Goal: Transaction & Acquisition: Purchase product/service

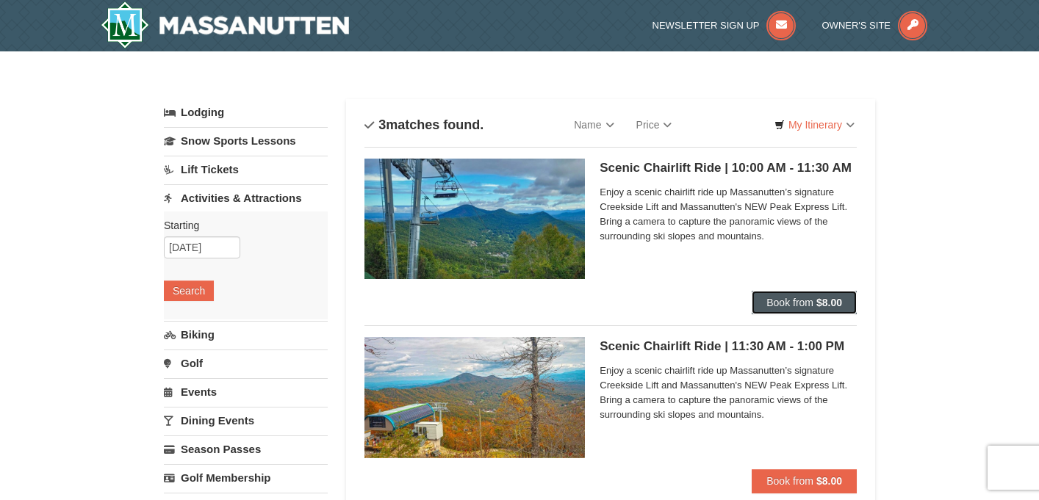
click at [801, 303] on span "Book from" at bounding box center [789, 303] width 47 height 12
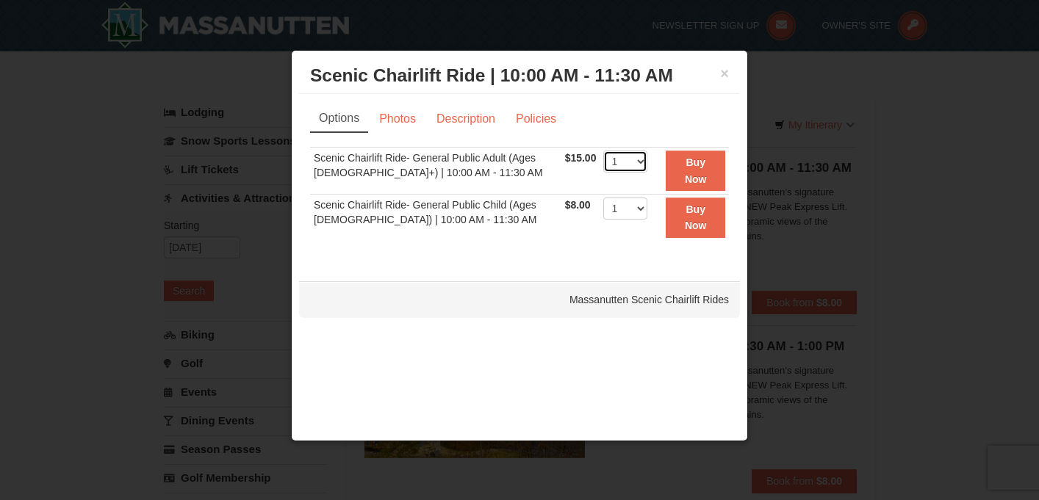
click at [626, 157] on select "1 2 3 4 5 6 7 8 9 10 11 12 13 14 15 16 17 18 19 20 21 22" at bounding box center [625, 162] width 44 height 22
select select "3"
click at [603, 151] on select "1 2 3 4 5 6 7 8 9 10 11 12 13 14 15 16 17 18 19 20 21 22" at bounding box center [625, 162] width 44 height 22
click at [701, 183] on strong "Buy Now" at bounding box center [696, 170] width 22 height 28
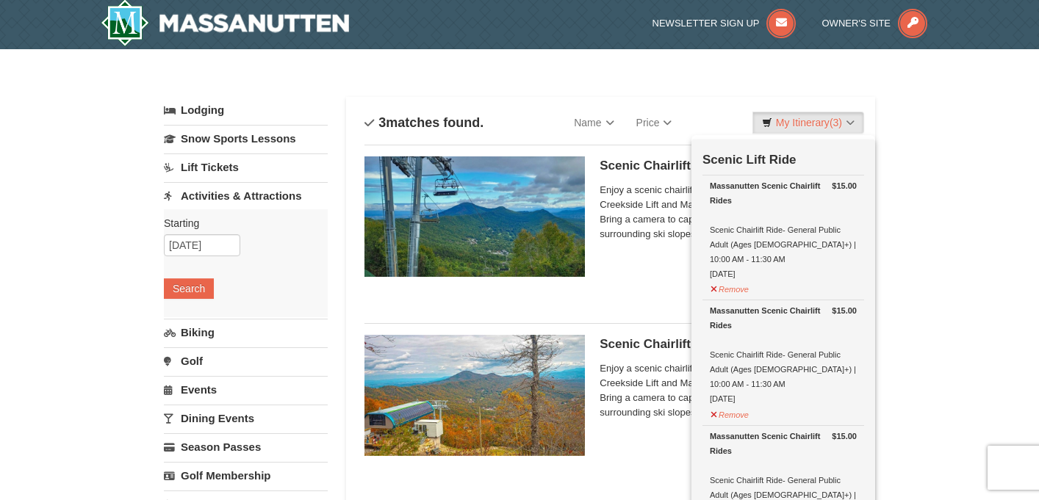
scroll to position [4, 0]
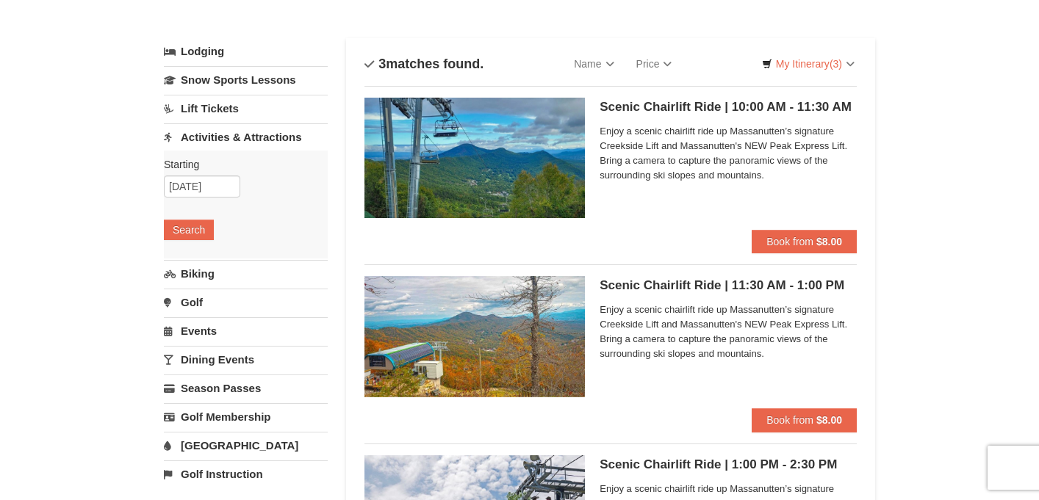
scroll to position [0, 0]
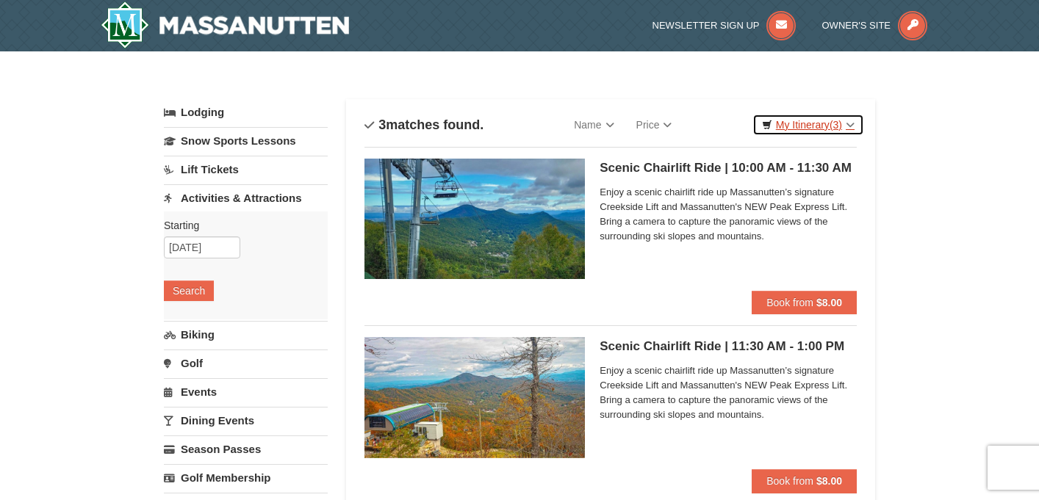
click at [815, 127] on link "My Itinerary (3)" at bounding box center [808, 125] width 112 height 22
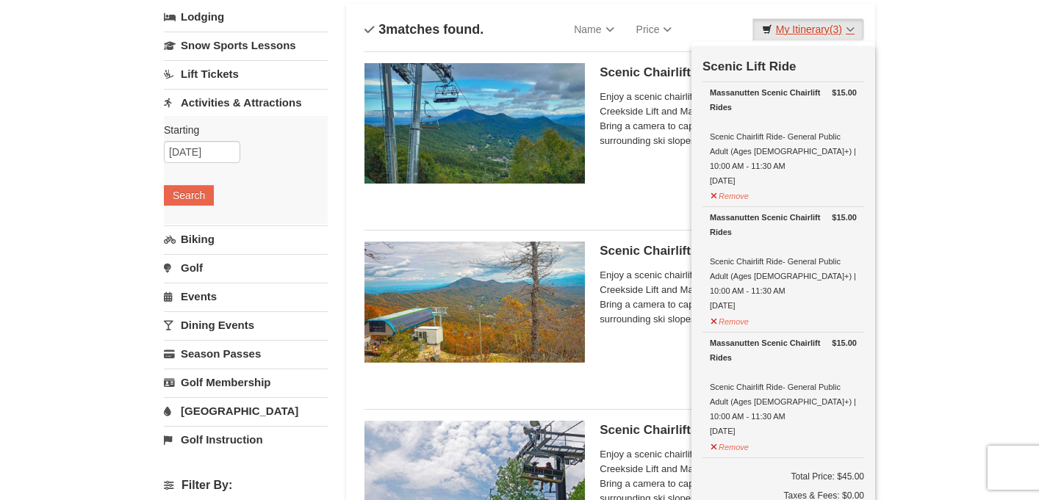
scroll to position [79, 0]
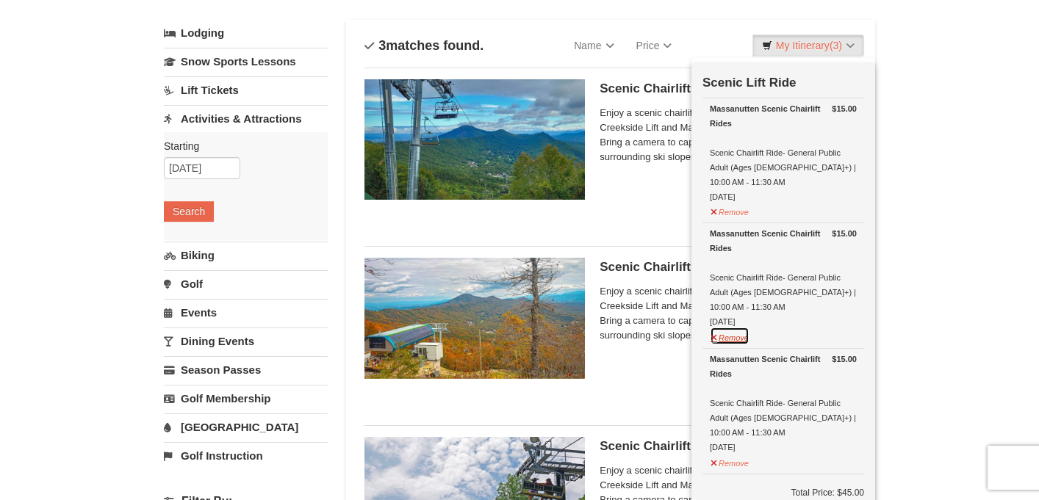
click at [735, 327] on button "Remove" at bounding box center [730, 336] width 40 height 18
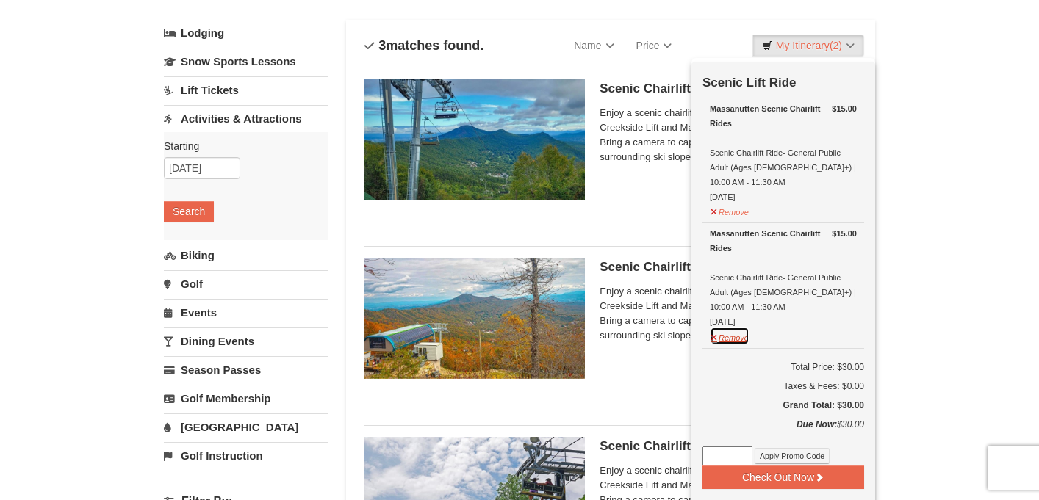
click at [740, 327] on button "Remove" at bounding box center [730, 336] width 40 height 18
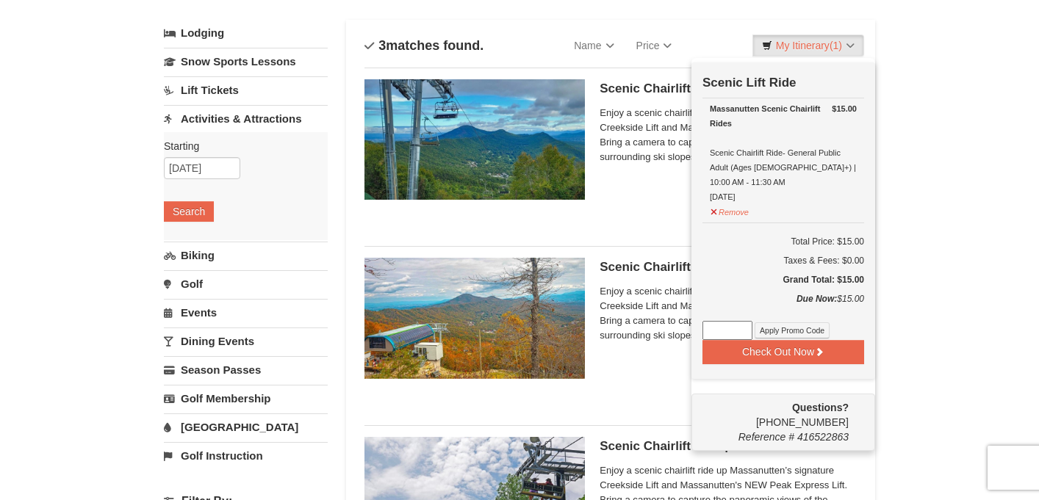
click at [816, 159] on div "Massanutten Scenic Chairlift Rides Scenic Chairlift Ride- General Public Adult …" at bounding box center [783, 152] width 147 height 103
click at [741, 201] on button "Remove" at bounding box center [730, 210] width 40 height 18
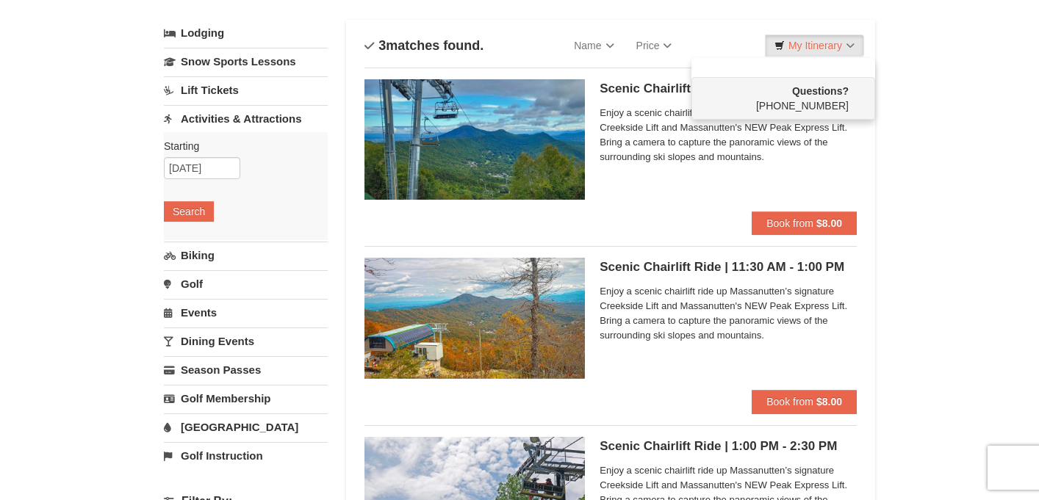
click at [889, 133] on div "× Categories List Filter My Itinerary Questions? 1-540-289-9441 Lodging Arrival…" at bounding box center [519, 509] width 740 height 1044
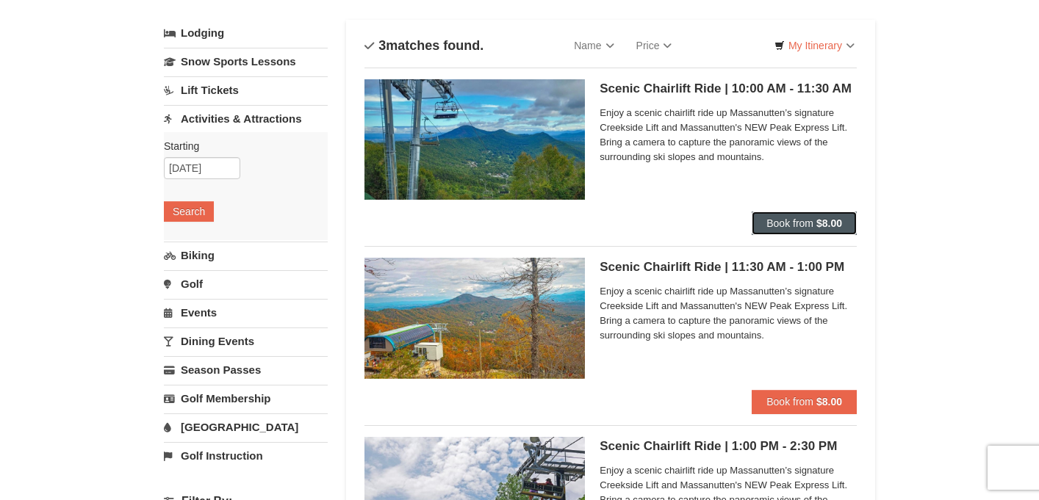
click at [812, 229] on button "Book from $8.00" at bounding box center [803, 224] width 105 height 24
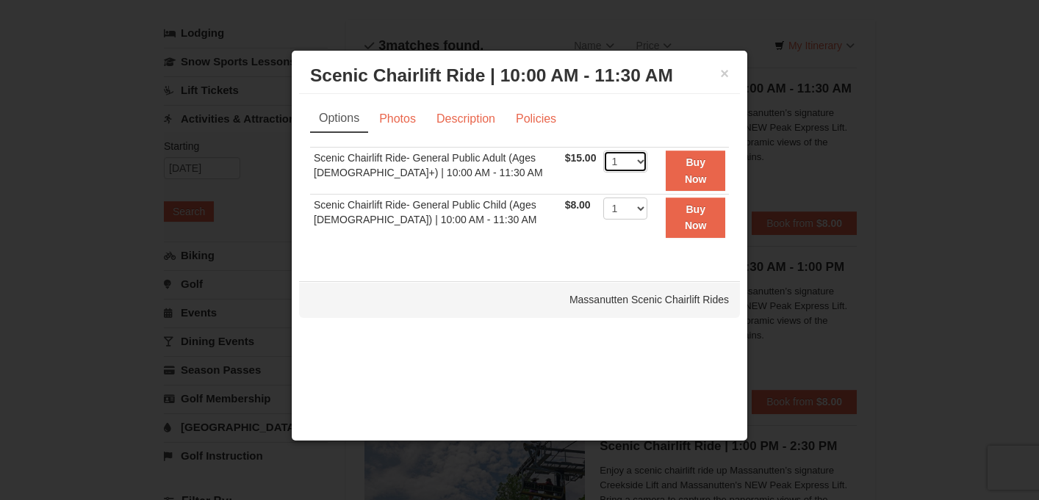
click at [636, 160] on select "1 2 3 4 5 6 7 8 9 10 11 12 13 14 15 16 17 18 19 20 21 22" at bounding box center [625, 162] width 44 height 22
select select "3"
click at [603, 151] on select "1 2 3 4 5 6 7 8 9 10 11 12 13 14 15 16 17 18 19 20 21 22" at bounding box center [625, 162] width 44 height 22
click at [684, 131] on ul "Options Photos Description Policies" at bounding box center [519, 118] width 419 height 27
click at [694, 164] on strong "Buy Now" at bounding box center [696, 170] width 22 height 28
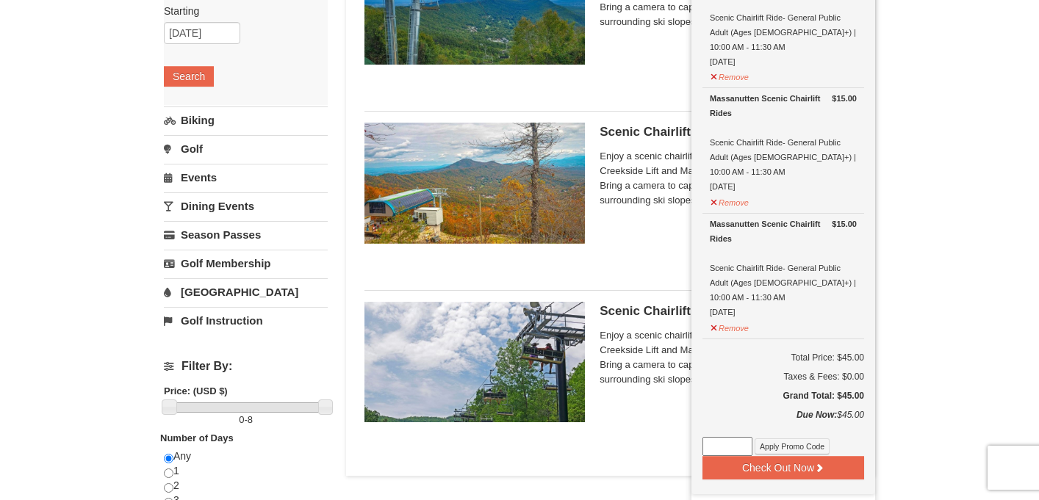
scroll to position [215, 0]
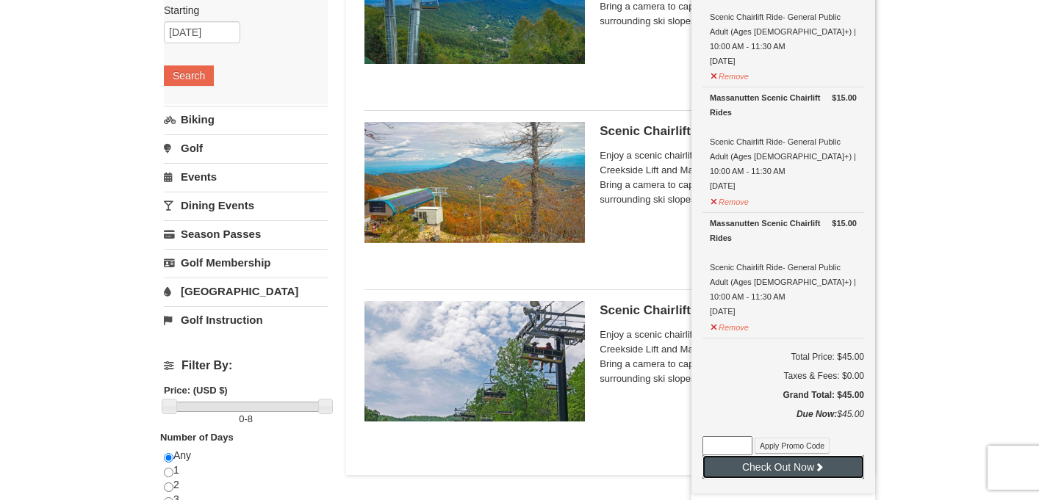
click at [754, 455] on button "Check Out Now" at bounding box center [783, 467] width 162 height 24
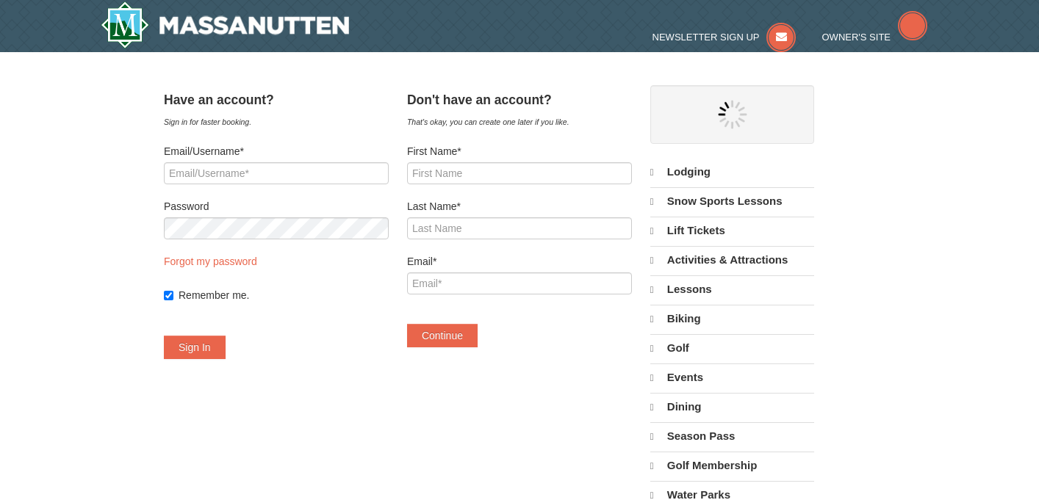
select select "10"
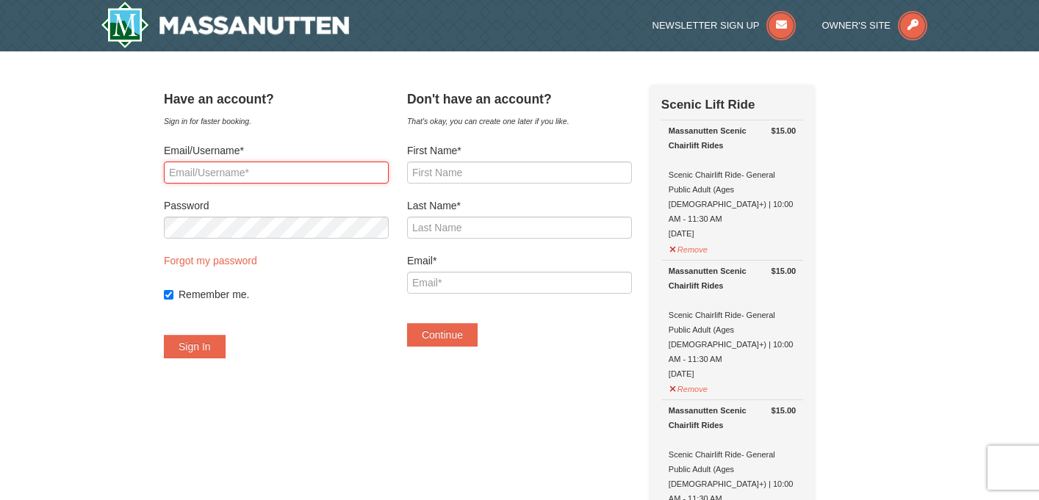
click at [328, 171] on input "Email/Username*" at bounding box center [276, 173] width 225 height 22
type input "jeanram0s@yahoo.com"
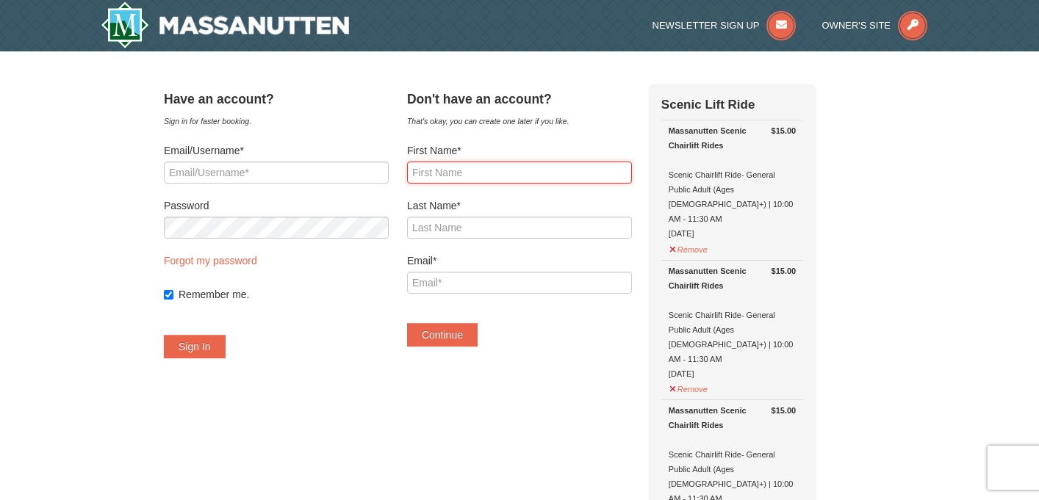
click at [487, 179] on input "First Name*" at bounding box center [519, 173] width 225 height 22
click at [257, 261] on link "Forgot my password" at bounding box center [210, 261] width 93 height 12
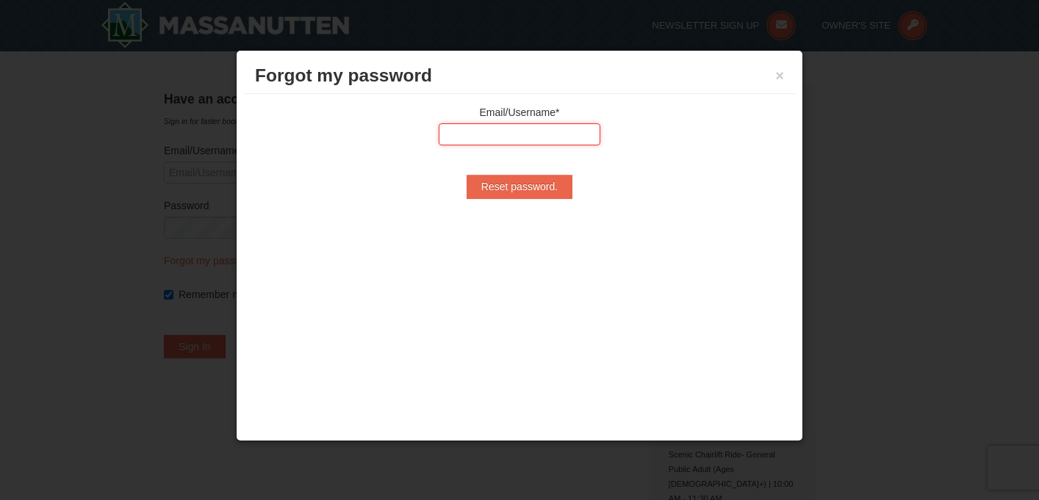
click at [502, 135] on input "text" at bounding box center [520, 134] width 162 height 22
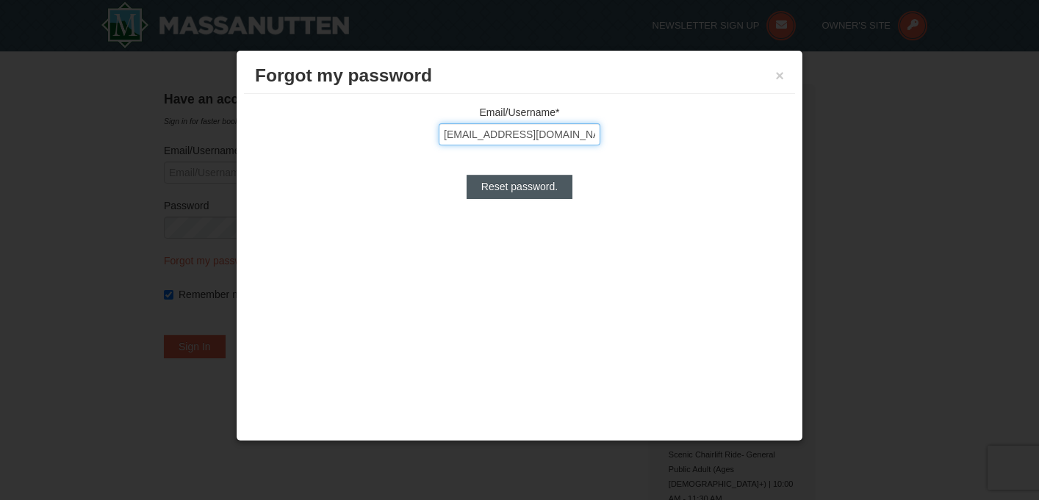
type input "jeanram0s@yahoo.com"
click at [546, 185] on input "Reset password." at bounding box center [519, 187] width 106 height 24
type input "Processing..."
type input "jeanram0s@yahoo.com"
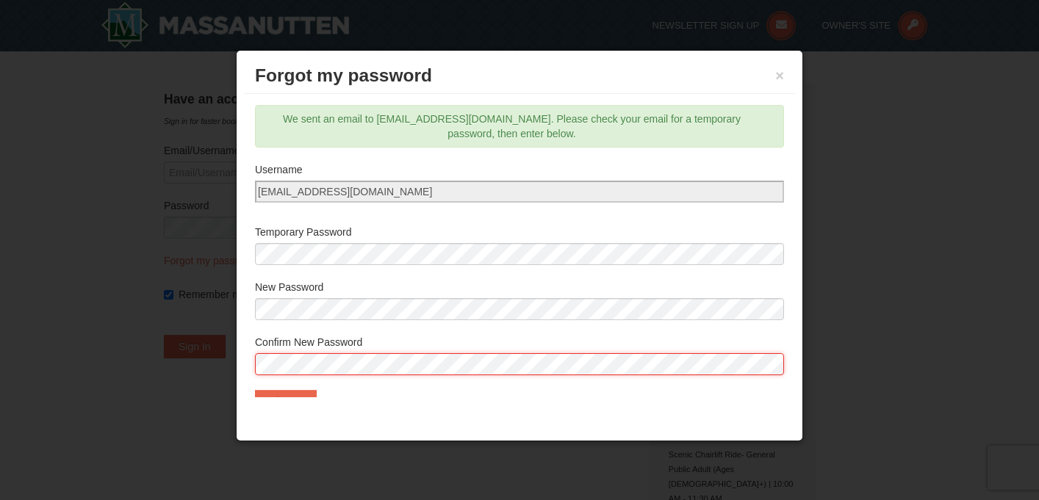
scroll to position [27, 0]
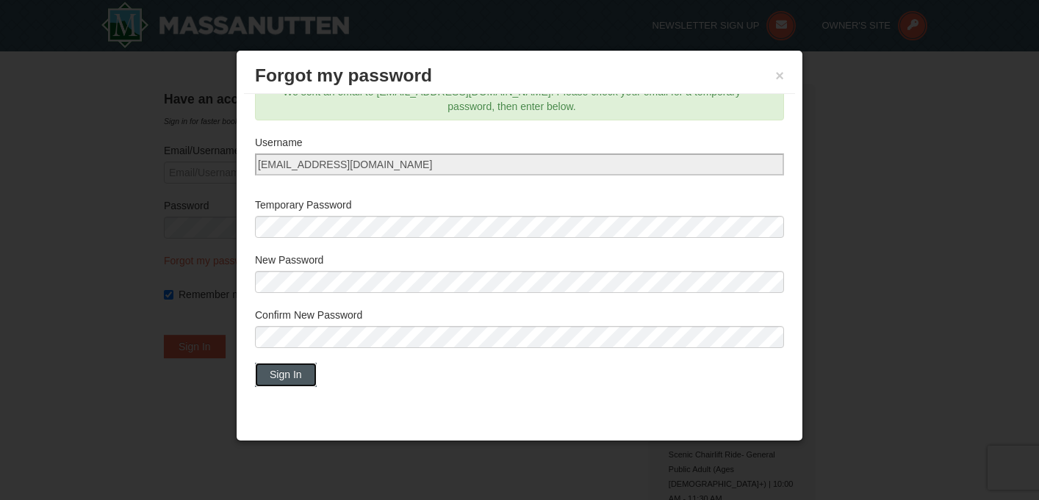
click at [264, 367] on button "Sign In" at bounding box center [286, 375] width 62 height 24
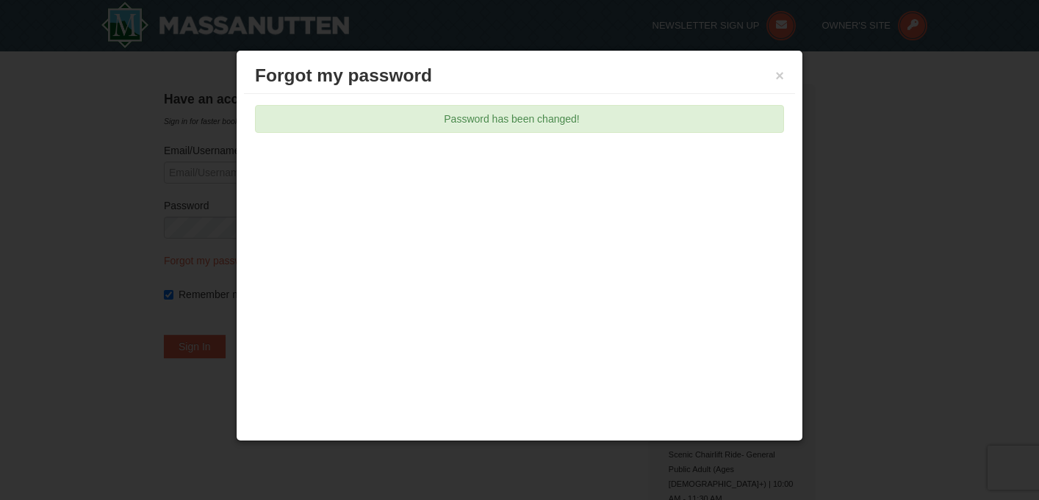
scroll to position [0, 0]
click at [776, 83] on button "×" at bounding box center [779, 75] width 9 height 15
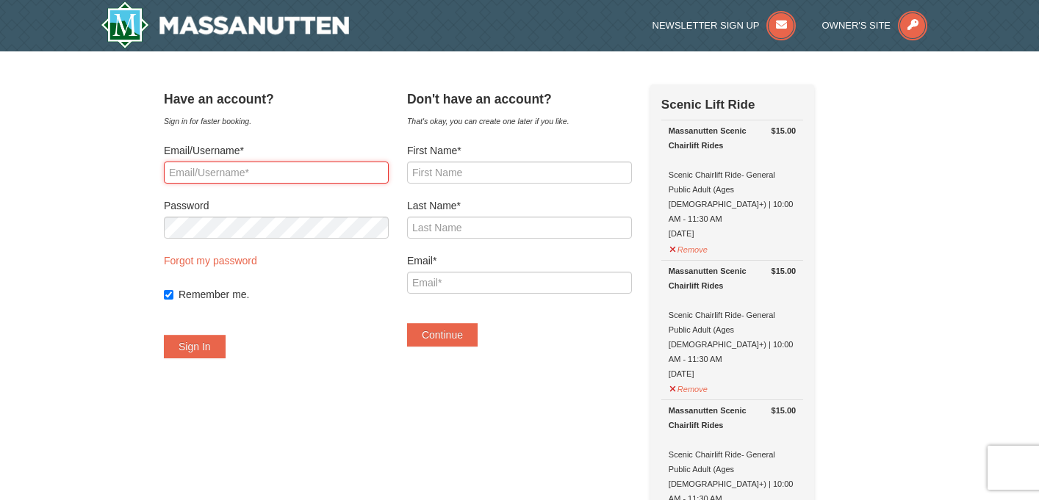
click at [357, 182] on input "Email/Username*" at bounding box center [276, 173] width 225 height 22
type input "jeanram0s@yahoo.com"
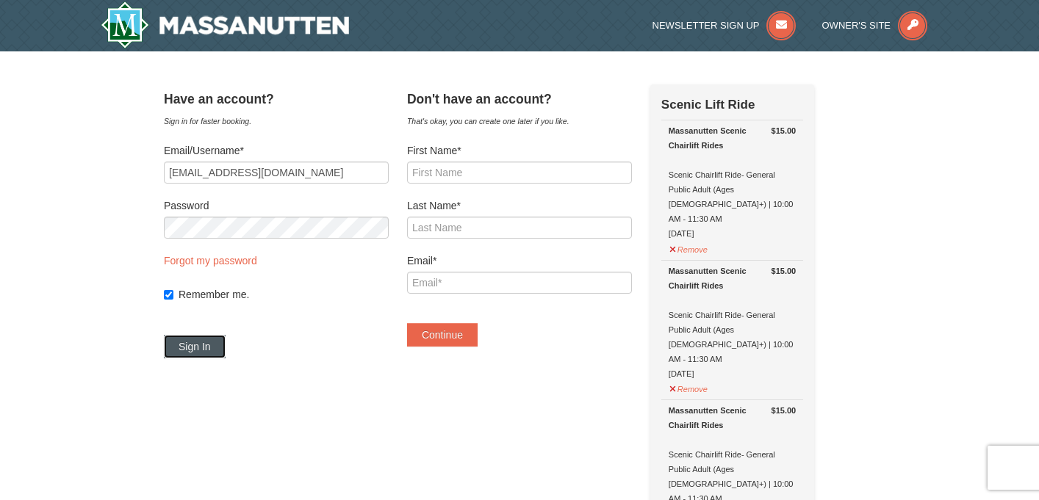
click at [220, 354] on button "Sign In" at bounding box center [195, 347] width 62 height 24
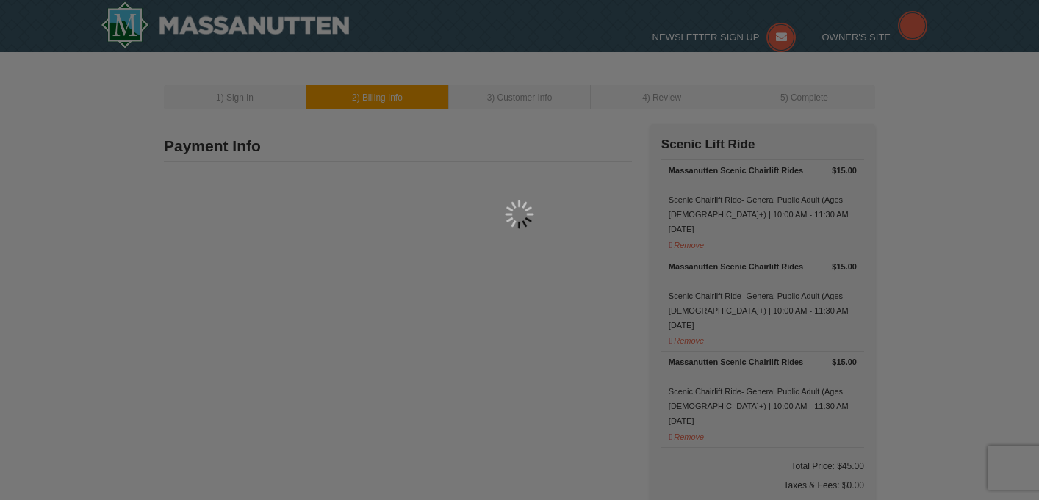
select select "63"
select select "10"
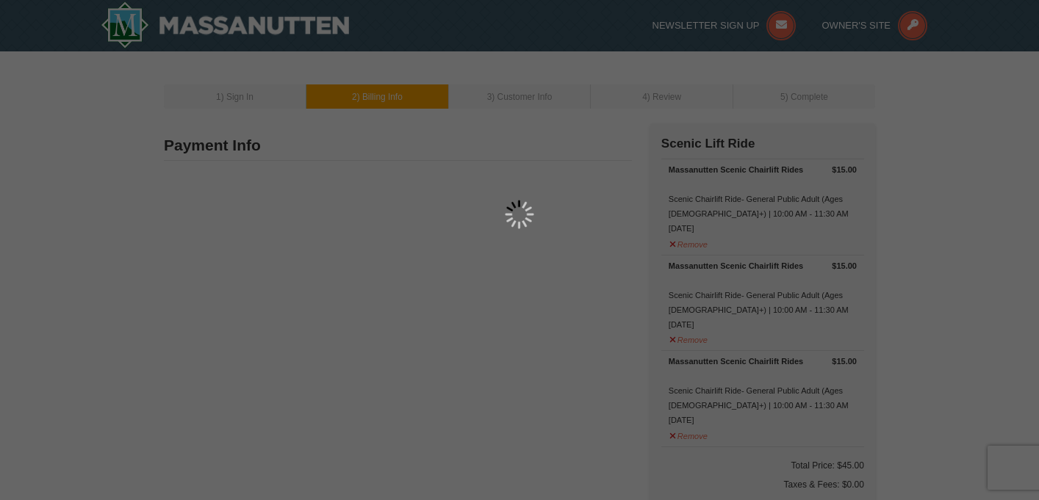
type input "909 E WESTOVER AVE"
type input "COLONIAL HEIGHTS"
type input "23834"
select select "1"
type input "804"
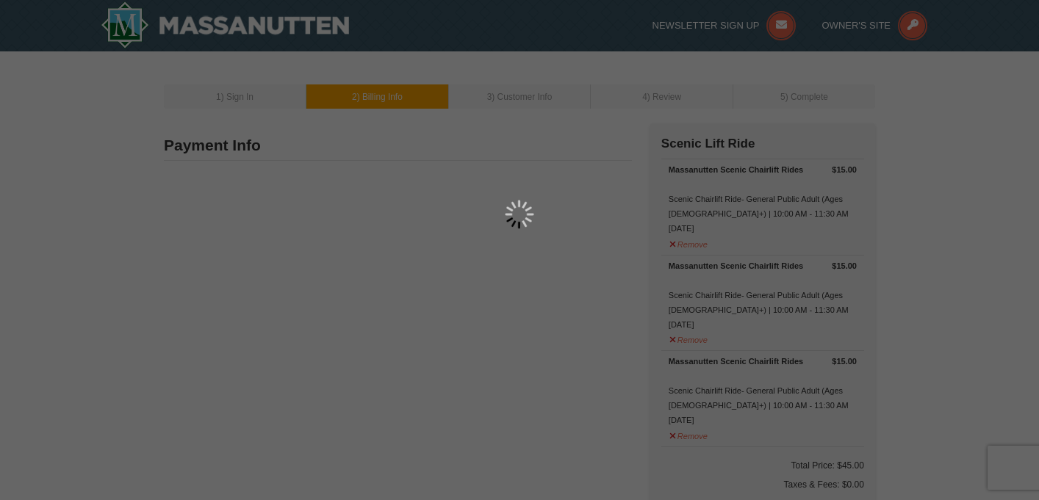
type input "874"
type input "9211"
type input "jeanram0s@yahoo.com"
select select "VA"
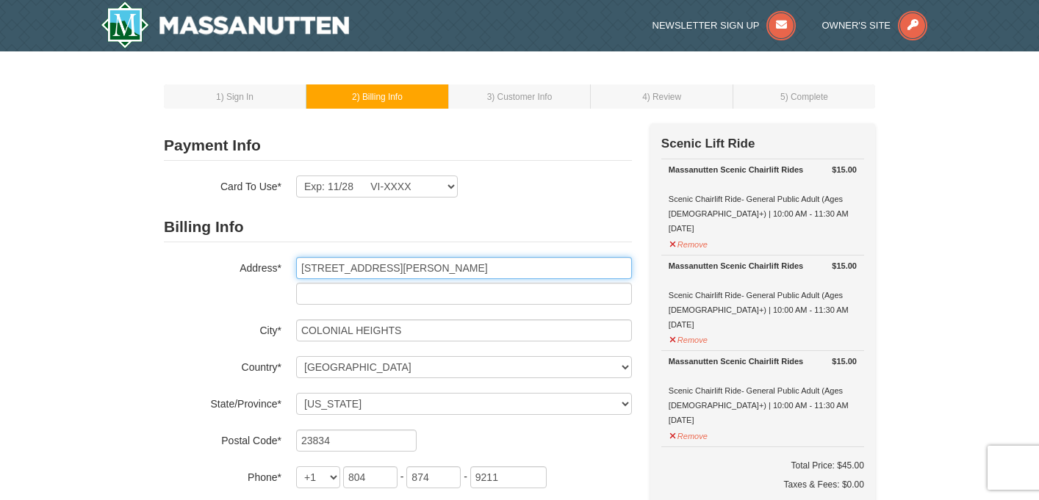
click at [449, 268] on input "909 E WESTOVER AVE" at bounding box center [464, 268] width 336 height 22
type input "3873 Perthshire Lane"
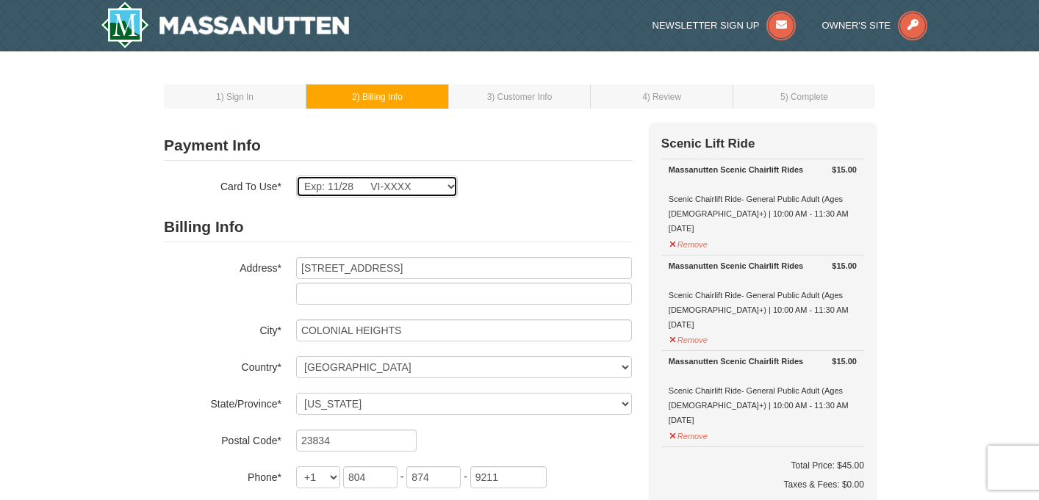
click at [364, 181] on select "Exp: 11/28 VI-XXXX New Card" at bounding box center [377, 187] width 162 height 22
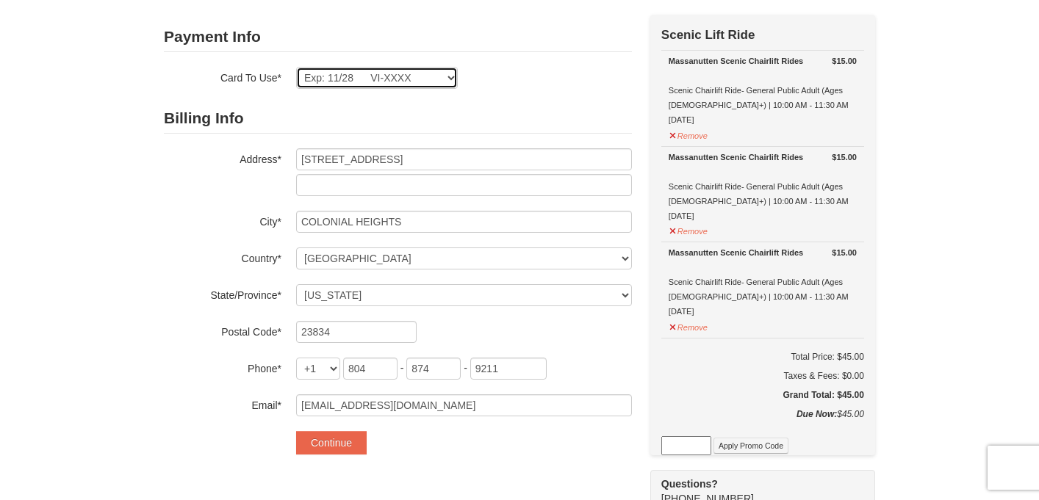
scroll to position [115, 0]
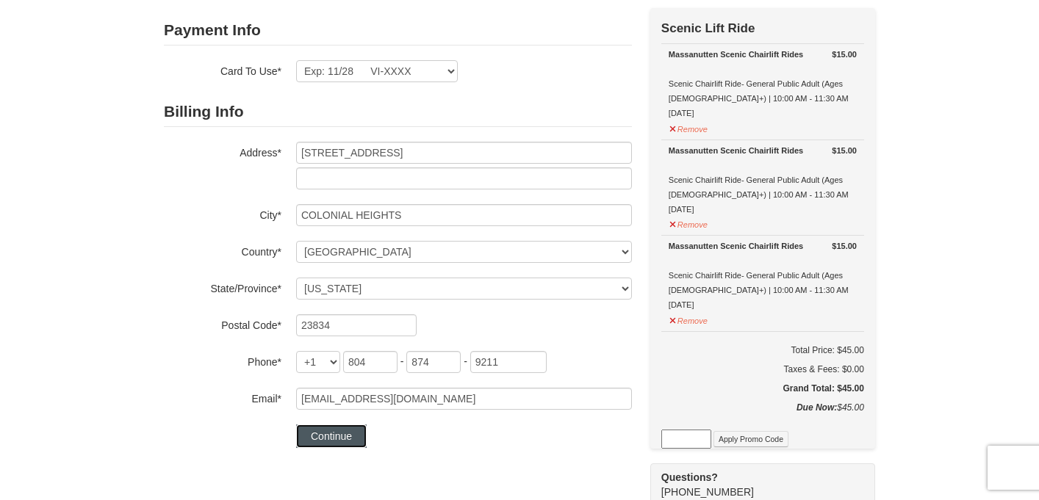
click at [324, 443] on button "Continue" at bounding box center [331, 437] width 71 height 24
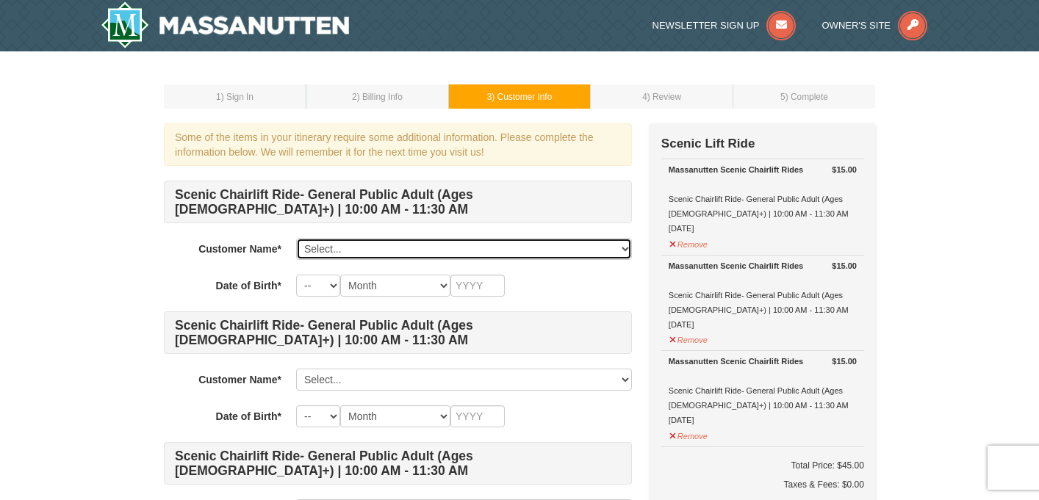
click at [408, 238] on select "Select... Jean Isaac Joel Isaac Derek Francia Add New..." at bounding box center [464, 249] width 336 height 22
select select "25713953"
click at [296, 238] on select "Select... Jean Isaac Joel Isaac Derek Francia Add New..." at bounding box center [464, 249] width 336 height 22
select select "15"
select select "11"
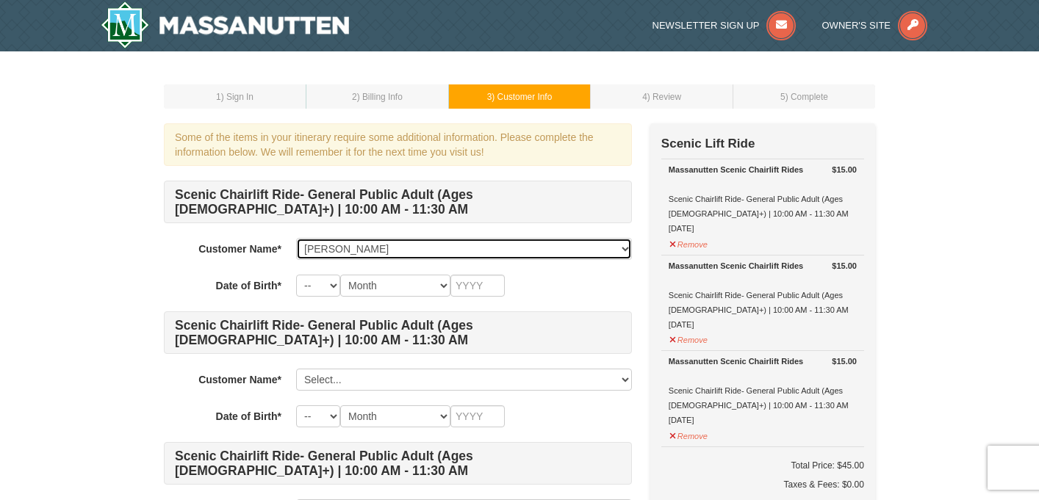
type input "1988"
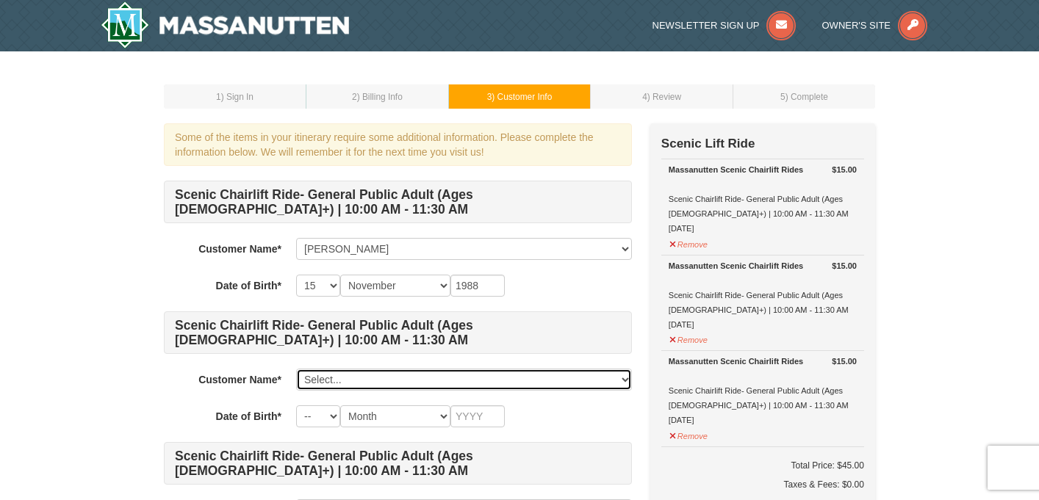
click at [353, 375] on select "Select... Jean Isaac Joel Isaac Derek Francia Add New..." at bounding box center [464, 380] width 336 height 22
select select "25713954"
click at [296, 369] on select "Select... Jean Isaac Joel Isaac Derek Francia Add New..." at bounding box center [464, 380] width 336 height 22
select select "01"
select select "06"
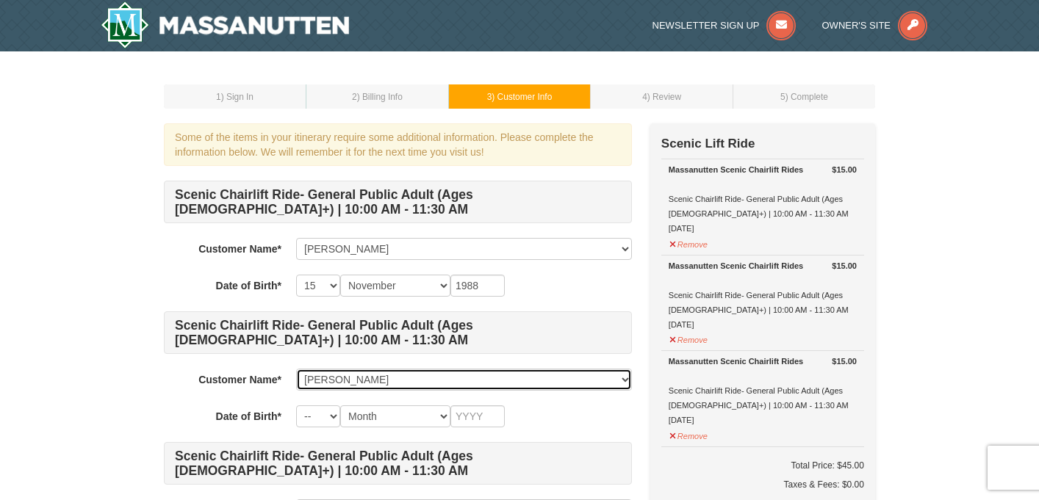
type input "1975"
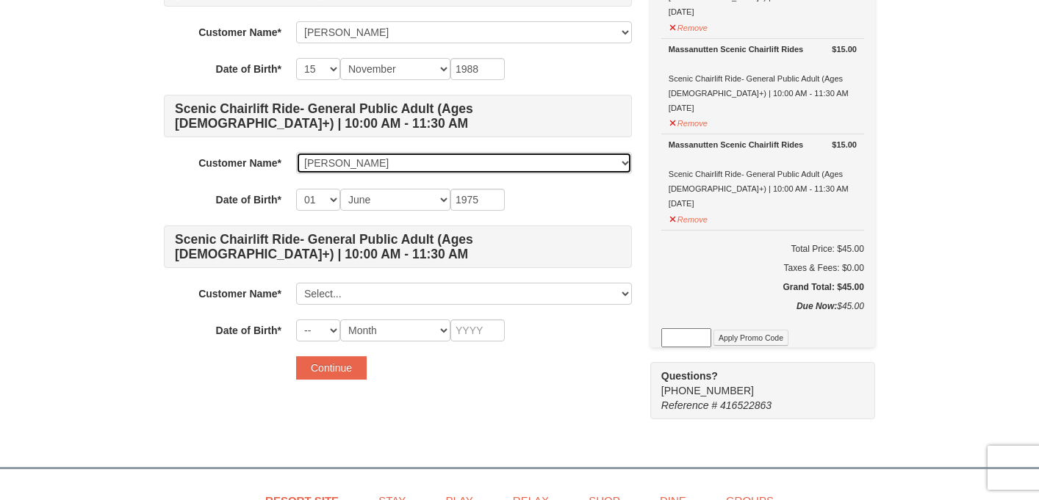
scroll to position [244, 0]
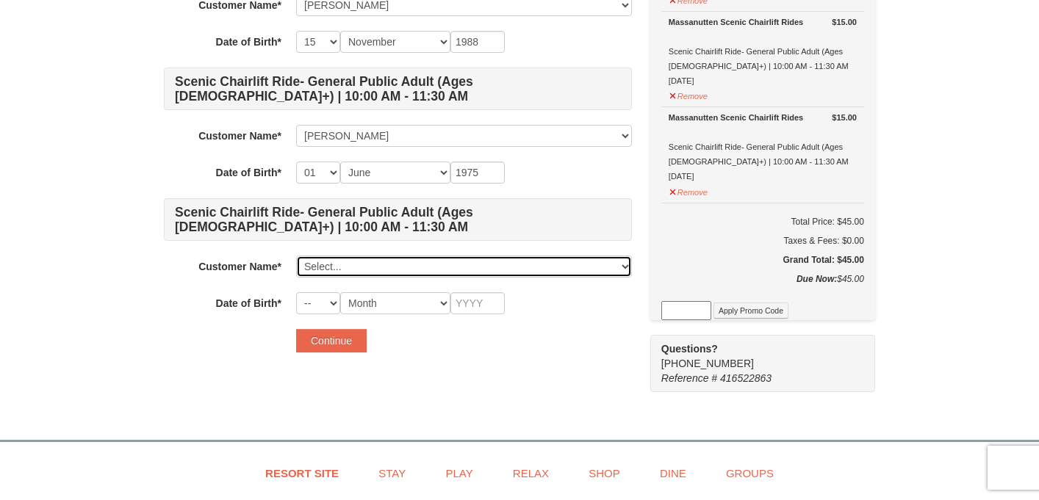
click at [419, 270] on select "Select... Jean Isaac Joel Isaac Derek Francia Add New..." at bounding box center [464, 267] width 336 height 22
select select "25713955"
click at [296, 256] on select "Select... Jean Isaac Joel Isaac Derek Francia Add New..." at bounding box center [464, 267] width 336 height 22
select select "25"
select select "06"
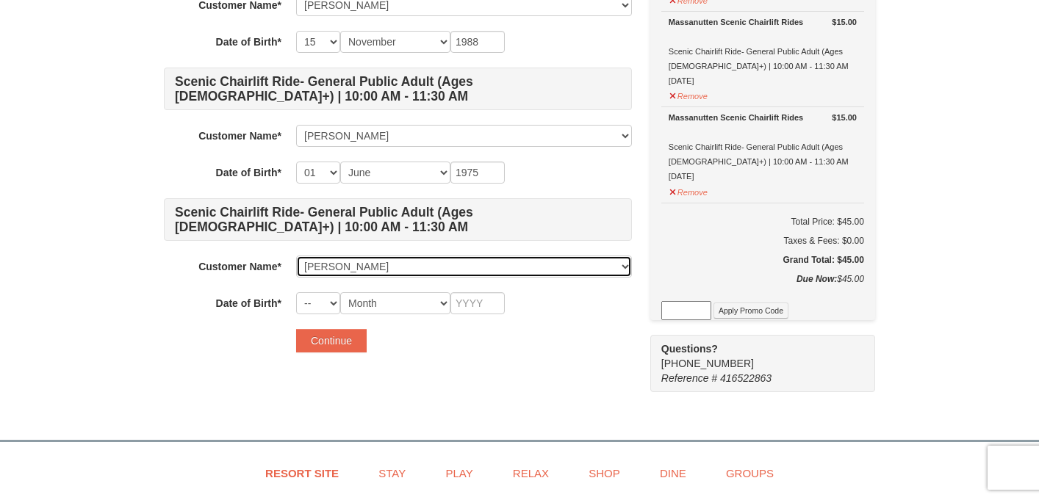
type input "2011"
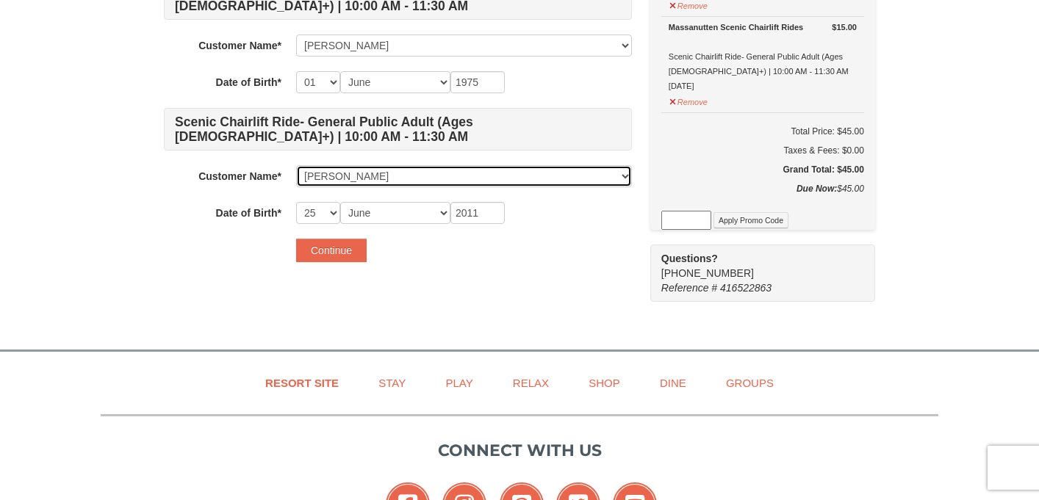
scroll to position [350, 0]
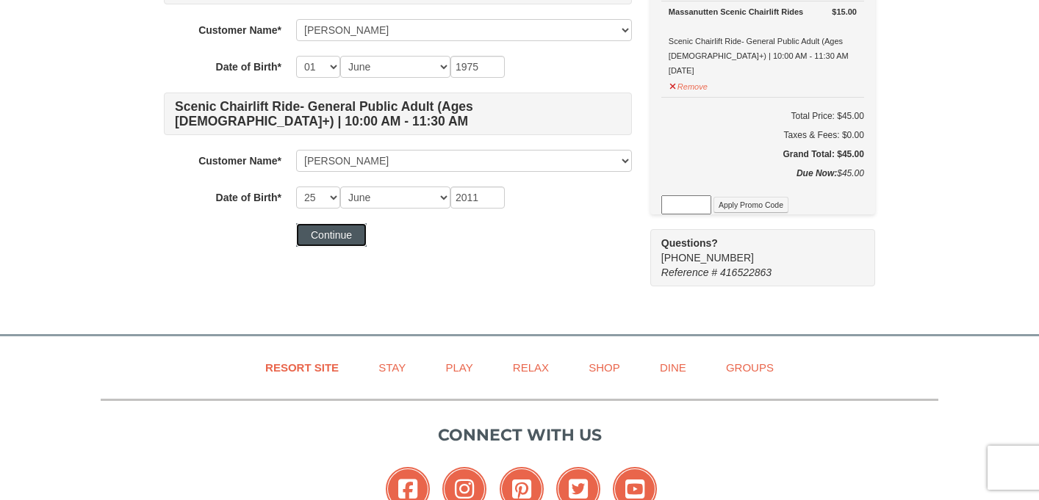
click at [322, 238] on button "Continue" at bounding box center [331, 235] width 71 height 24
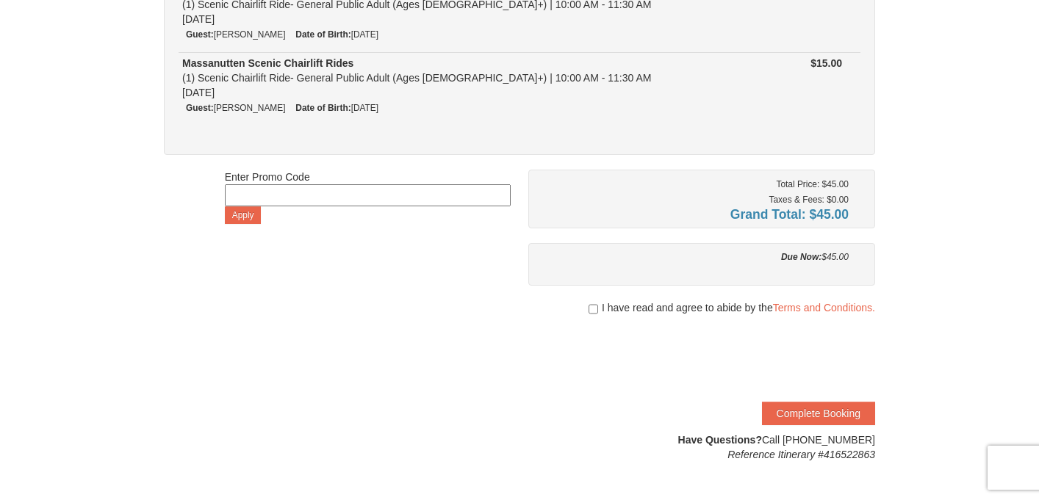
scroll to position [264, 0]
click at [627, 306] on span "I have read and agree to abide by the Terms and Conditions." at bounding box center [738, 306] width 273 height 15
click at [595, 305] on input "checkbox" at bounding box center [593, 308] width 10 height 12
checkbox input "true"
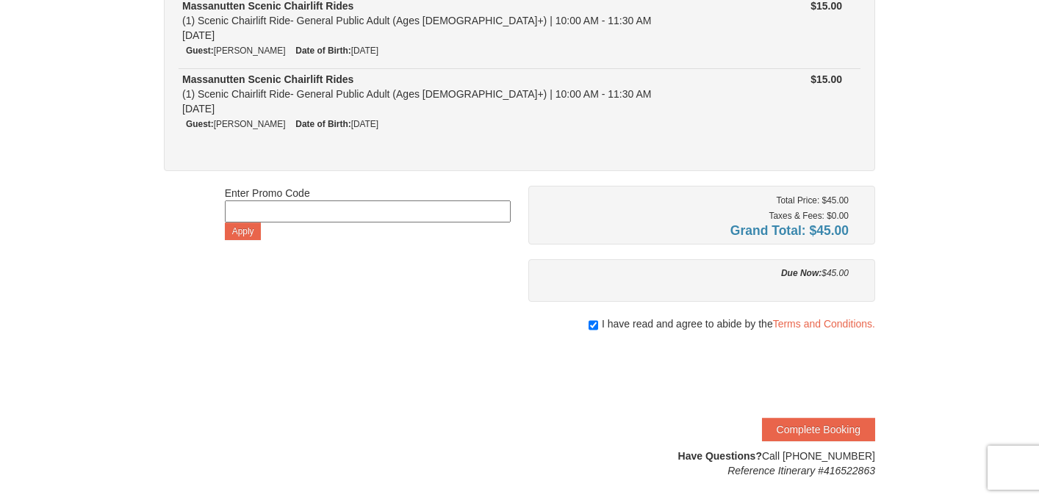
scroll to position [263, 0]
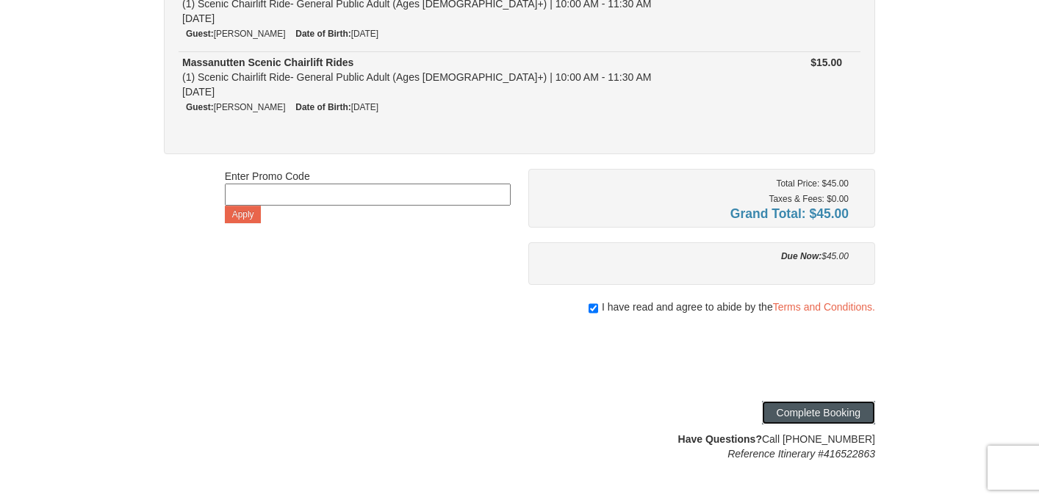
click at [810, 414] on button "Complete Booking" at bounding box center [818, 413] width 113 height 24
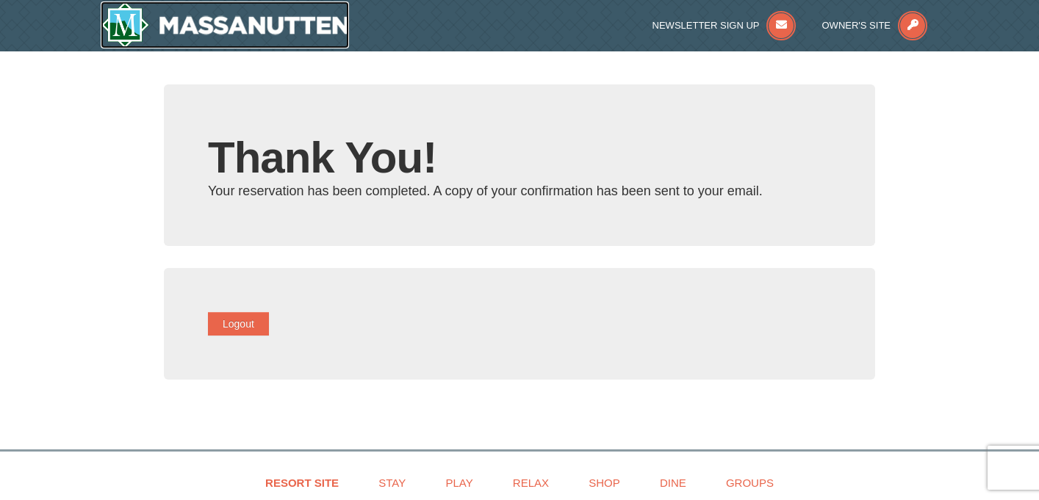
click at [187, 33] on img at bounding box center [225, 24] width 248 height 47
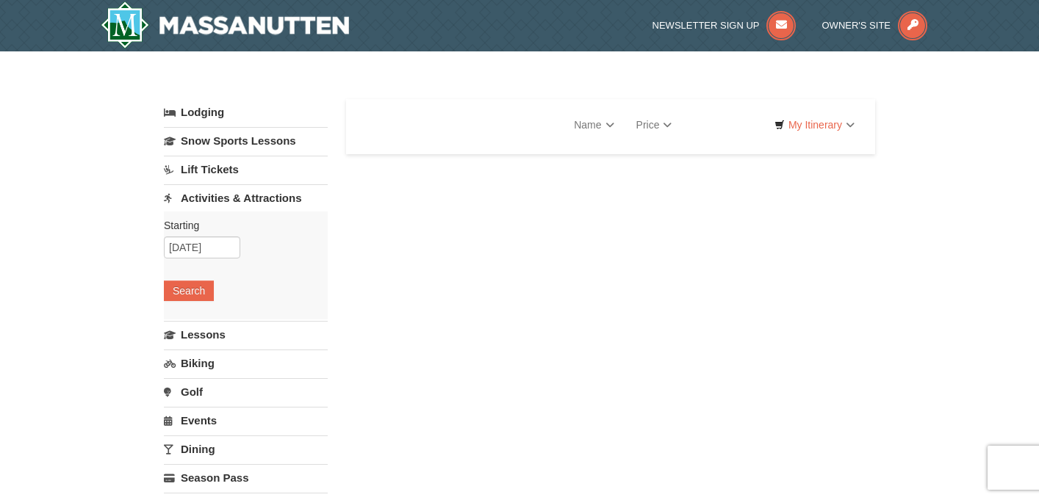
select select "10"
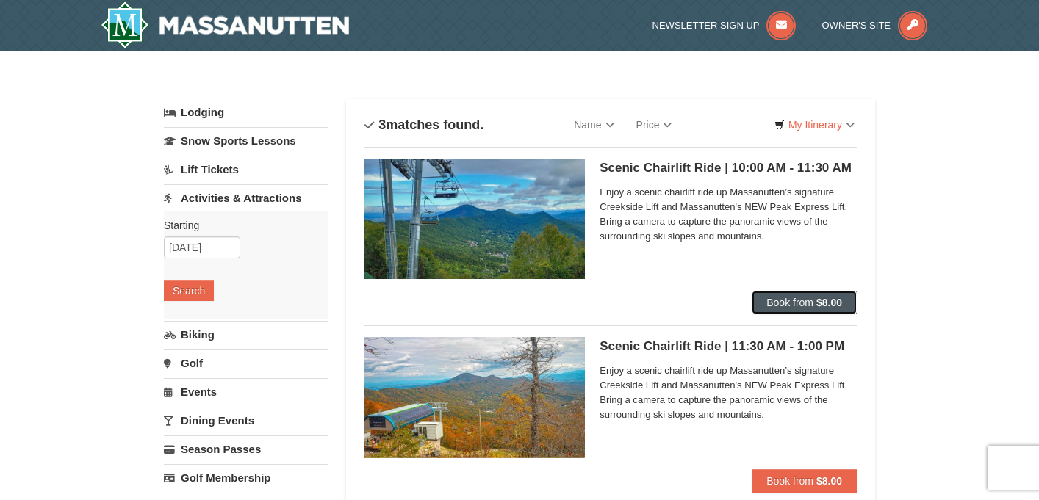
click at [770, 301] on span "Book from" at bounding box center [789, 303] width 47 height 12
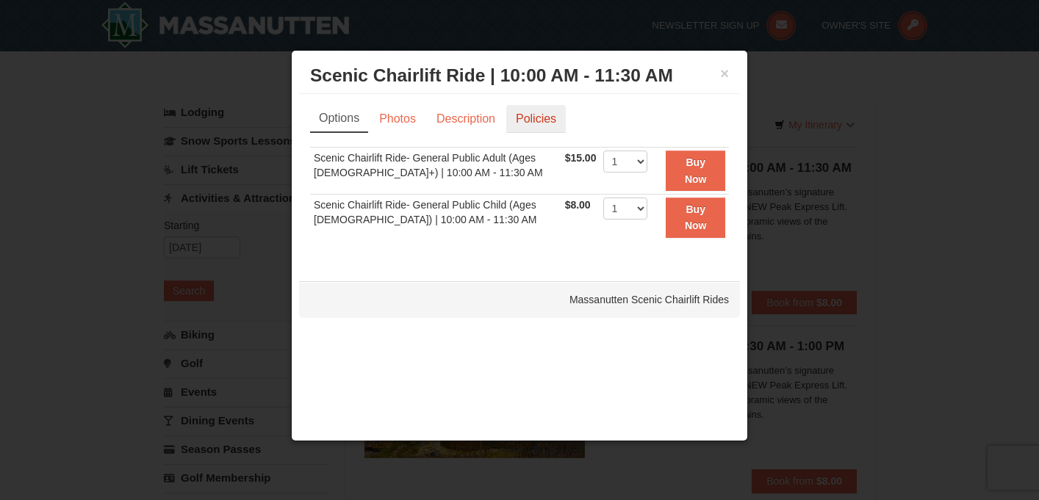
click at [538, 122] on link "Policies" at bounding box center [535, 119] width 59 height 28
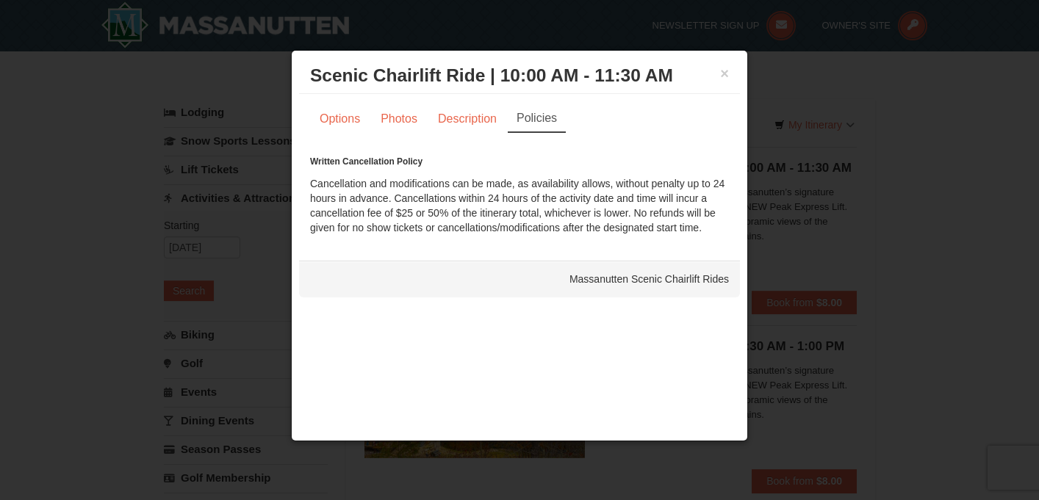
click at [547, 190] on div "Written Cancellation Policy Cancellation and modifications can be made, as avai…" at bounding box center [519, 194] width 419 height 81
click at [436, 189] on div "Written Cancellation Policy Cancellation and modifications can be made, as avai…" at bounding box center [519, 194] width 419 height 81
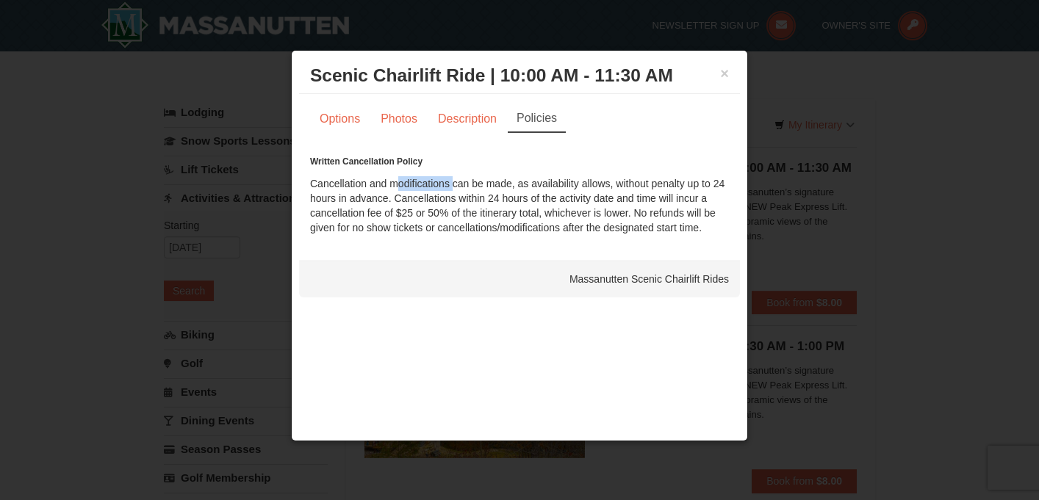
click at [436, 189] on div "Written Cancellation Policy Cancellation and modifications can be made, as avai…" at bounding box center [519, 194] width 419 height 81
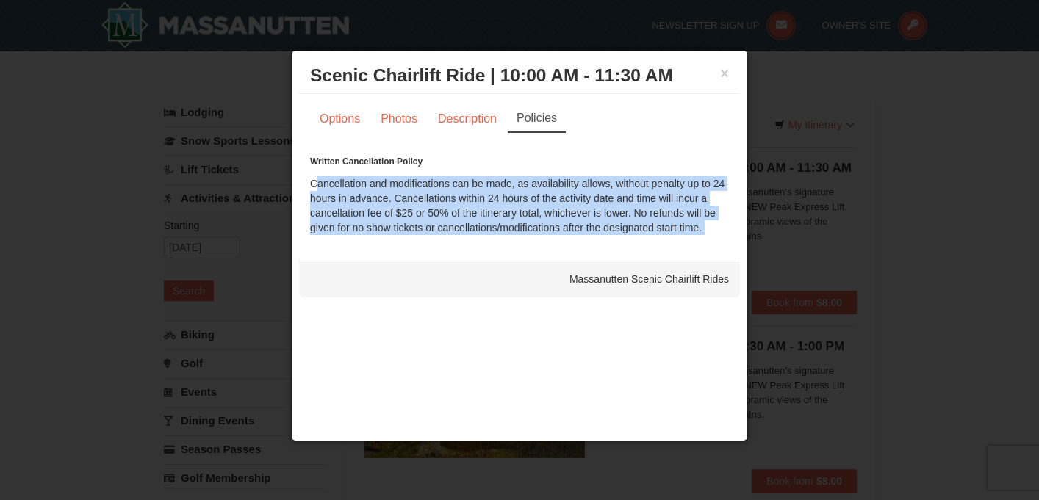
click at [436, 189] on div "Written Cancellation Policy Cancellation and modifications can be made, as avai…" at bounding box center [519, 194] width 419 height 81
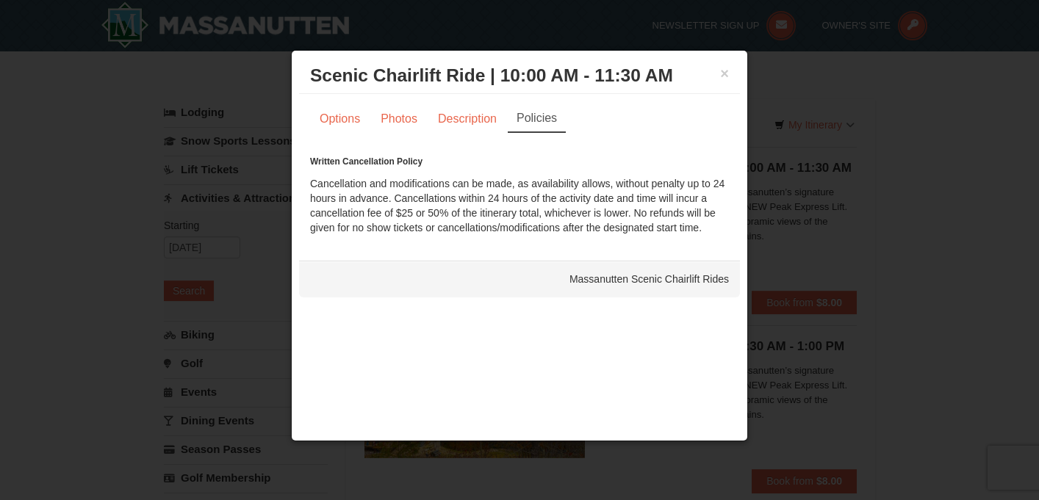
click at [583, 227] on div "Written Cancellation Policy Cancellation and modifications can be made, as avai…" at bounding box center [519, 194] width 419 height 81
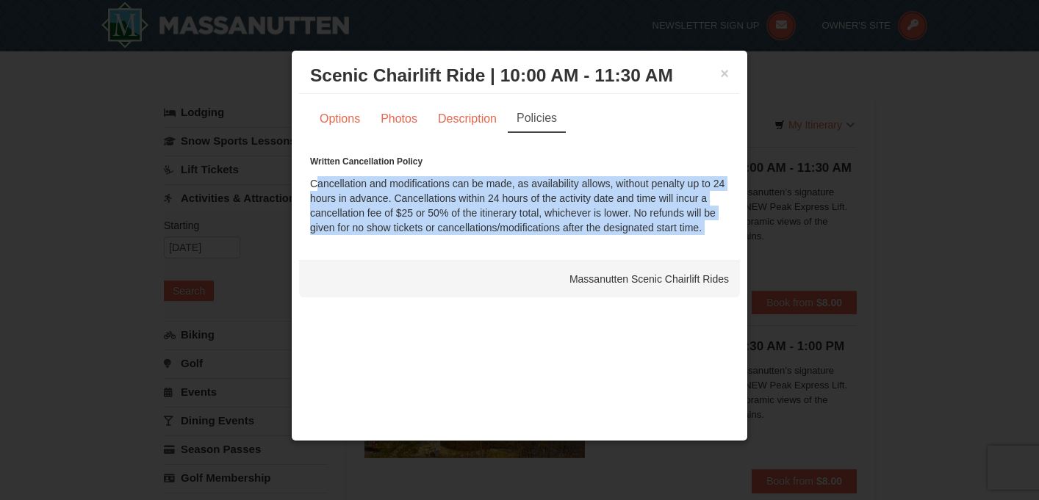
click at [583, 227] on div "Written Cancellation Policy Cancellation and modifications can be made, as avai…" at bounding box center [519, 194] width 419 height 81
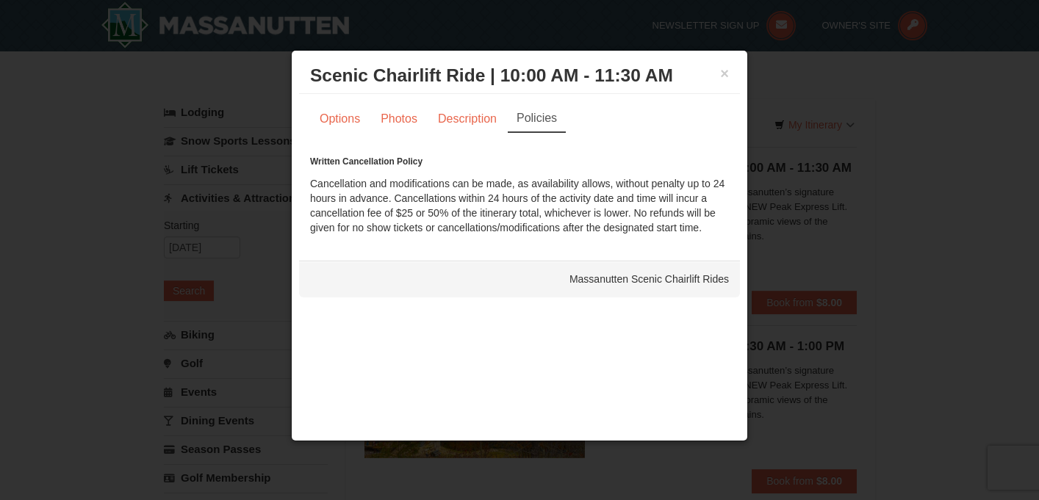
click at [583, 227] on div "Written Cancellation Policy Cancellation and modifications can be made, as avai…" at bounding box center [519, 194] width 419 height 81
click at [454, 192] on div "Written Cancellation Policy Cancellation and modifications can be made, as avai…" at bounding box center [519, 194] width 419 height 81
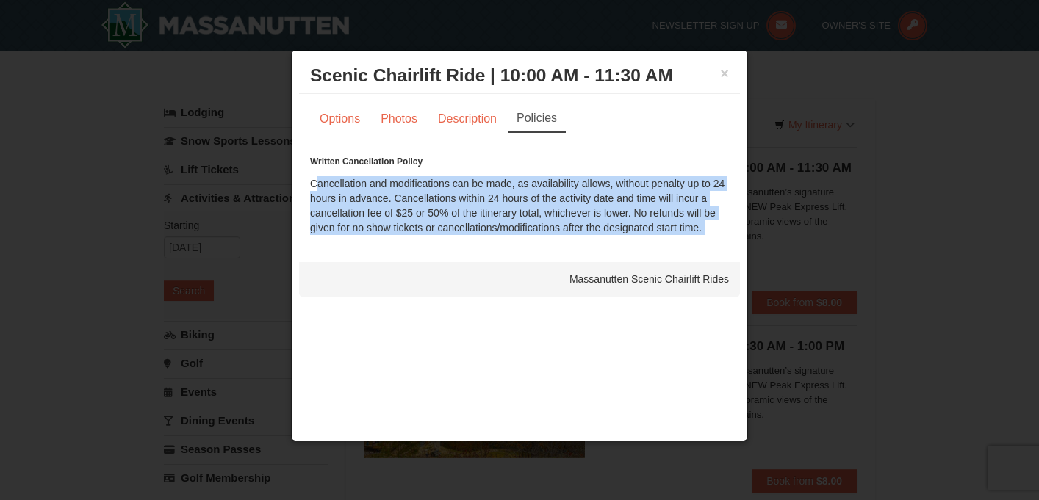
click at [454, 192] on div "Written Cancellation Policy Cancellation and modifications can be made, as avai…" at bounding box center [519, 194] width 419 height 81
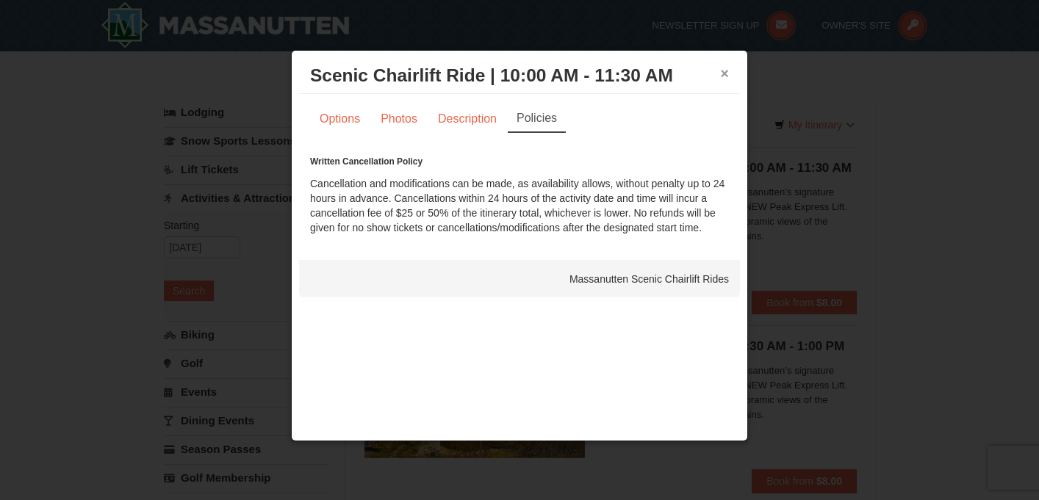
click at [727, 78] on button "×" at bounding box center [724, 73] width 9 height 15
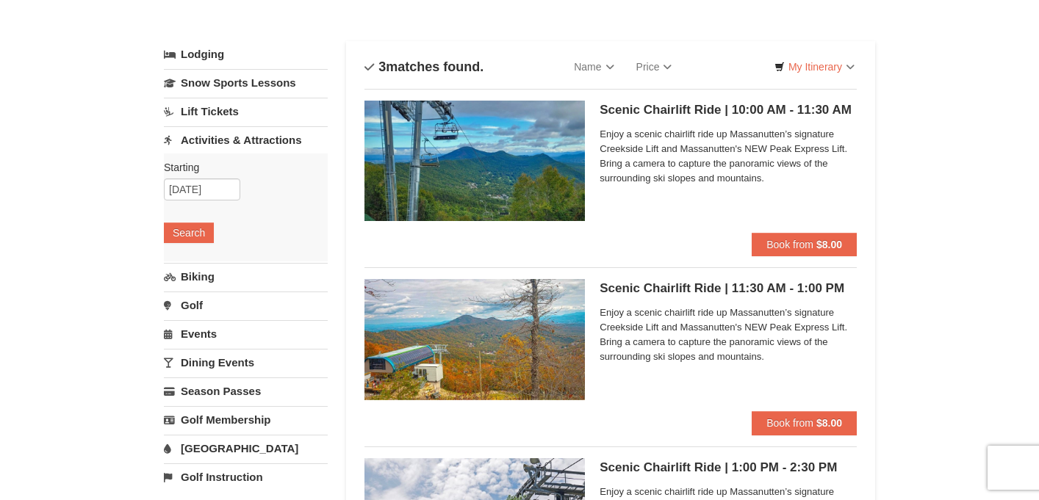
scroll to position [56, 0]
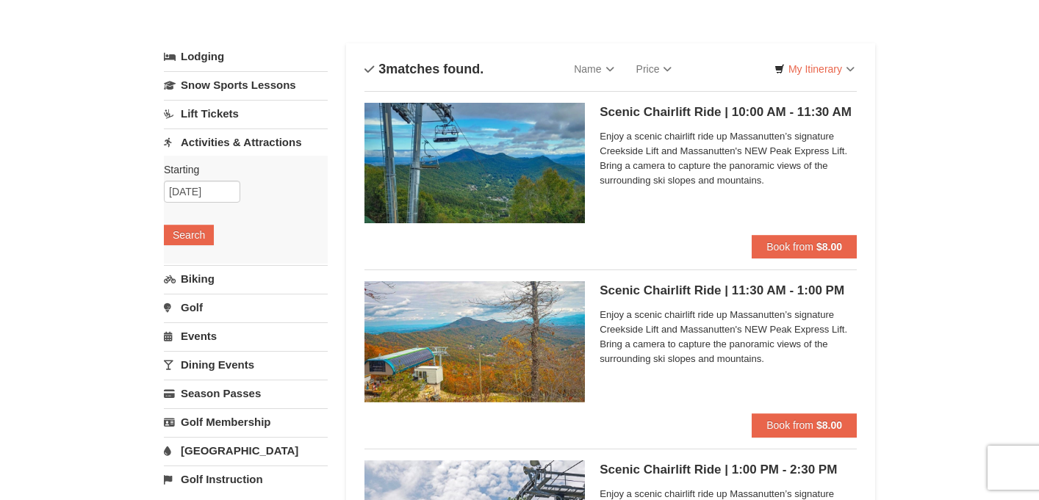
click at [203, 56] on link "Lodging" at bounding box center [246, 56] width 164 height 26
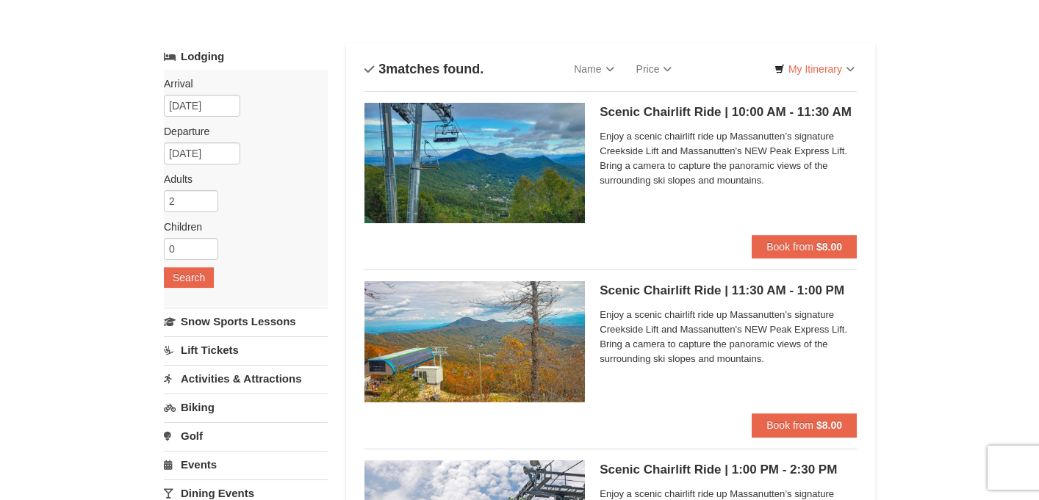
click at [203, 56] on link "Lodging" at bounding box center [246, 56] width 164 height 26
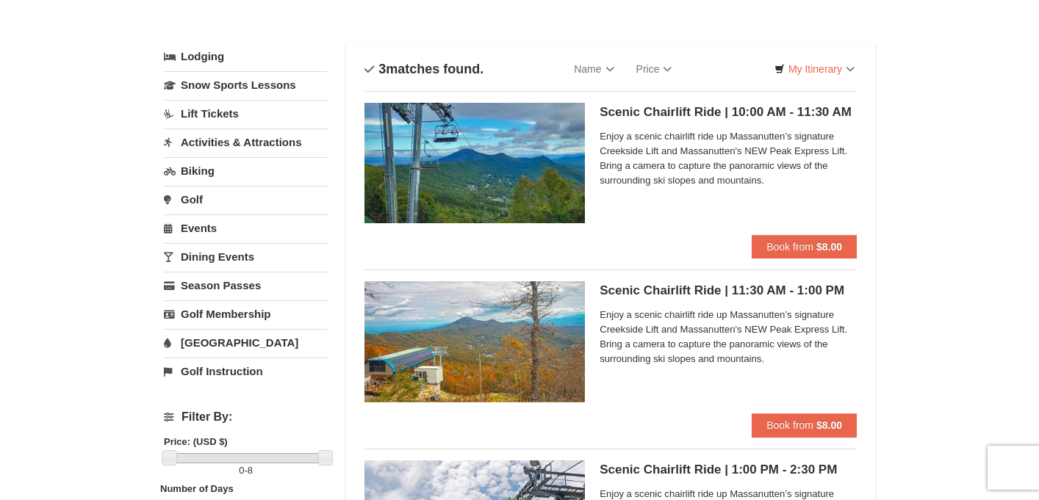
click at [202, 57] on link "Lodging" at bounding box center [246, 56] width 164 height 26
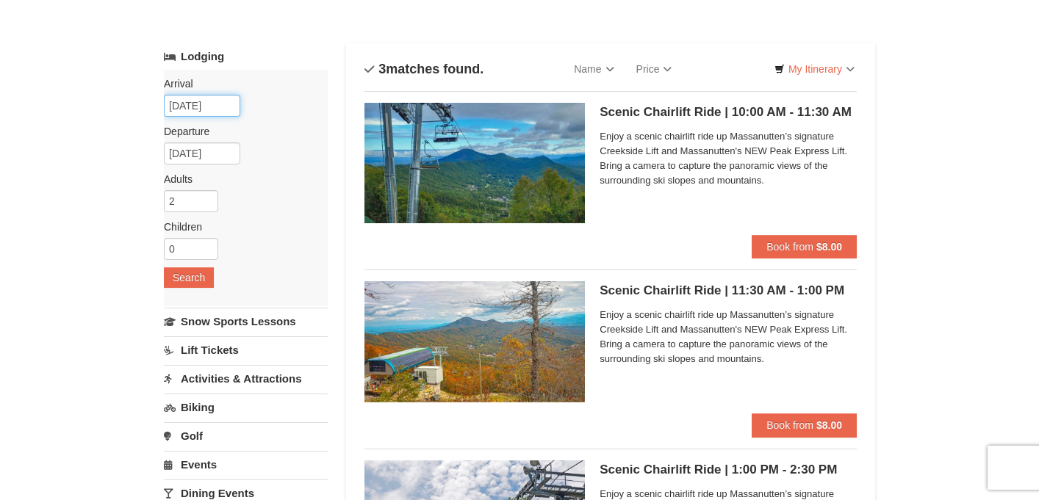
click at [210, 101] on input "[DATE]" at bounding box center [202, 106] width 76 height 22
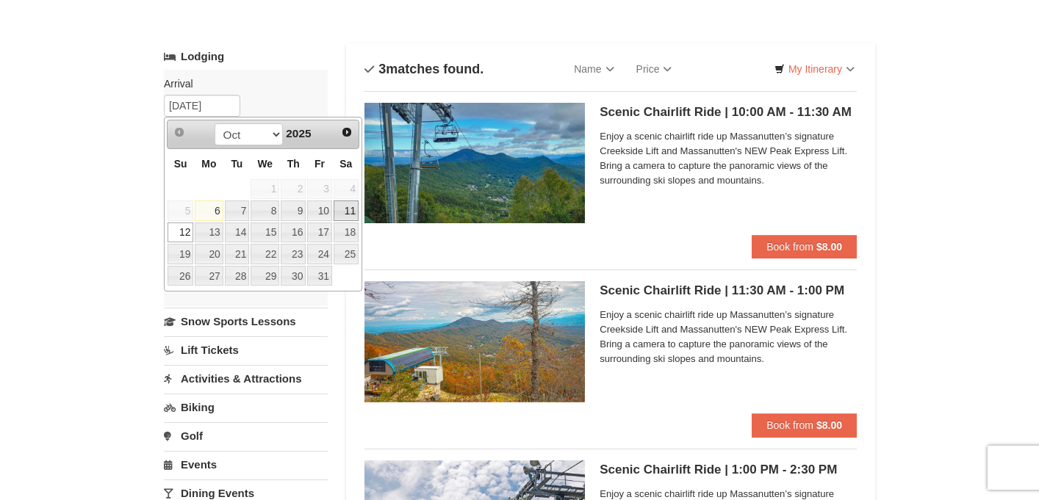
click at [357, 210] on link "11" at bounding box center [345, 211] width 25 height 21
type input "10/11/2025"
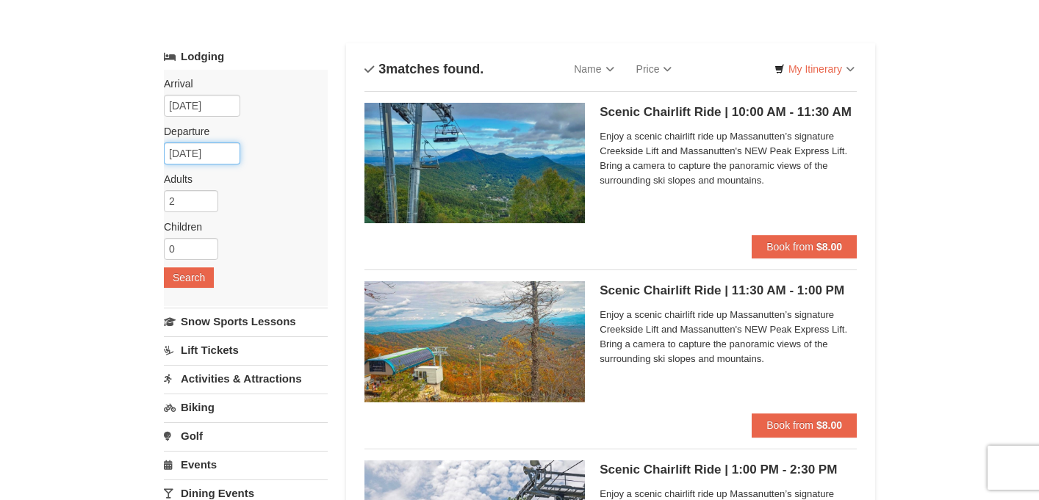
click at [230, 148] on input "[DATE]" at bounding box center [202, 154] width 76 height 22
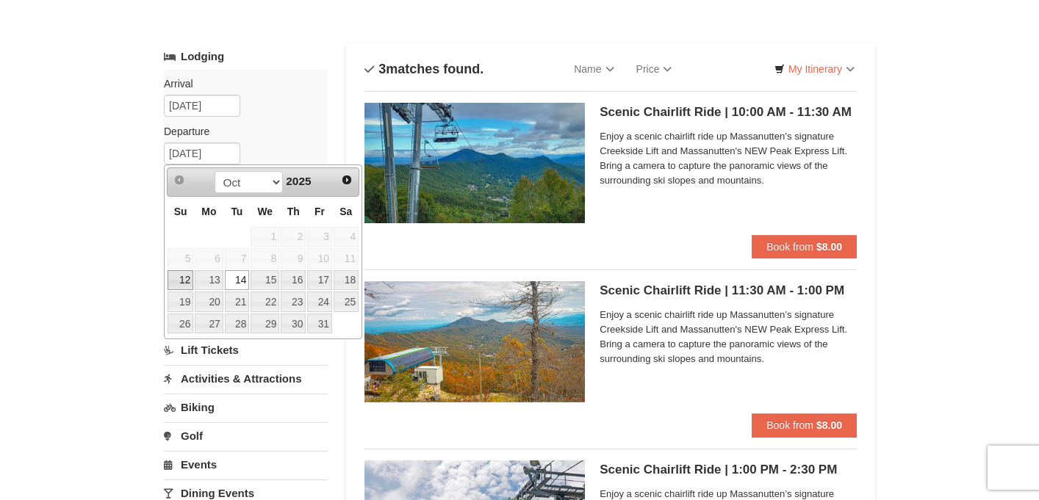
click at [190, 284] on link "12" at bounding box center [180, 280] width 26 height 21
type input "[DATE]"
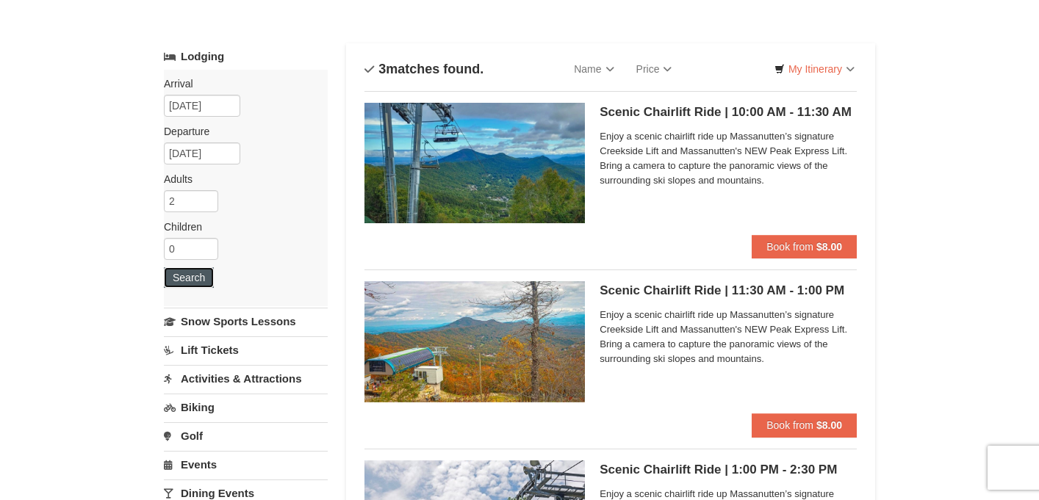
click at [181, 284] on button "Search" at bounding box center [189, 277] width 50 height 21
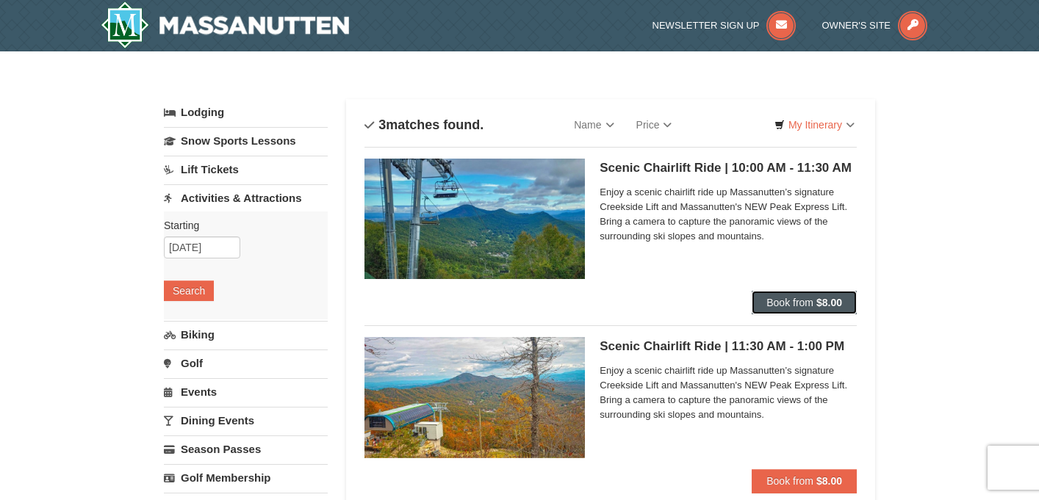
click at [778, 297] on span "Book from" at bounding box center [789, 303] width 47 height 12
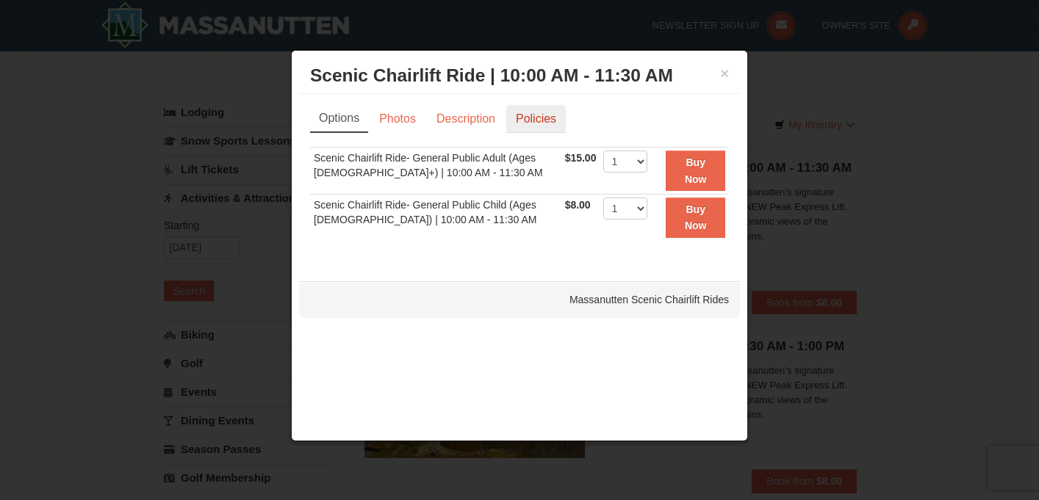
click at [537, 107] on link "Policies" at bounding box center [535, 119] width 59 height 28
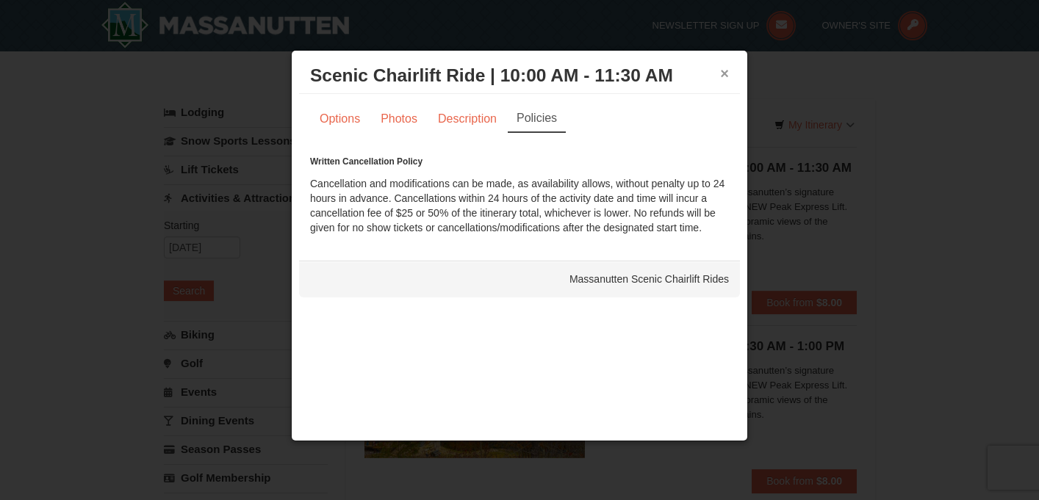
click at [724, 81] on button "×" at bounding box center [724, 73] width 9 height 15
